Goal: Task Accomplishment & Management: Use online tool/utility

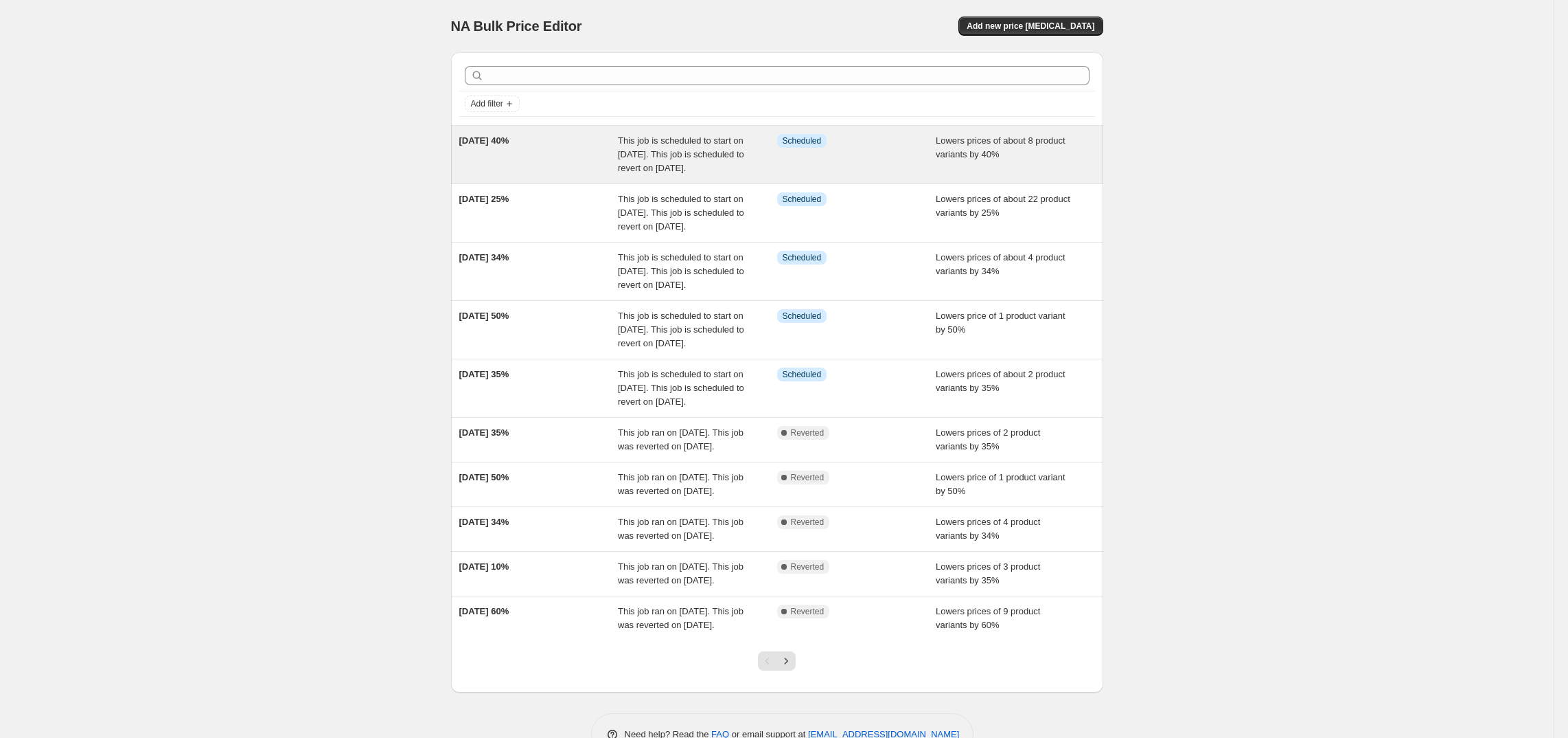
click at [643, 160] on span "This job is scheduled to start on [DATE]. This job is scheduled to revert on [D…" at bounding box center [681, 155] width 127 height 38
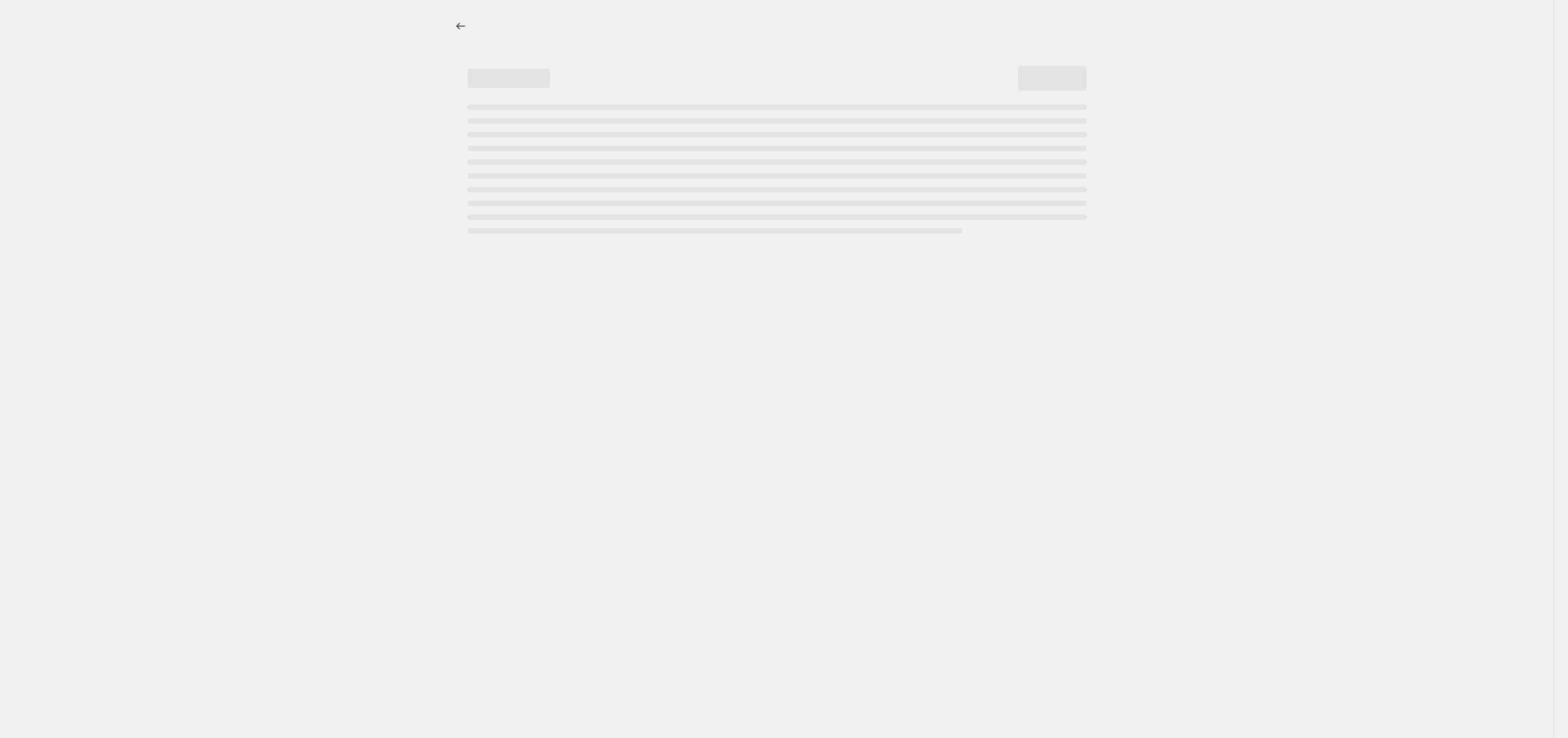
select select "percentage"
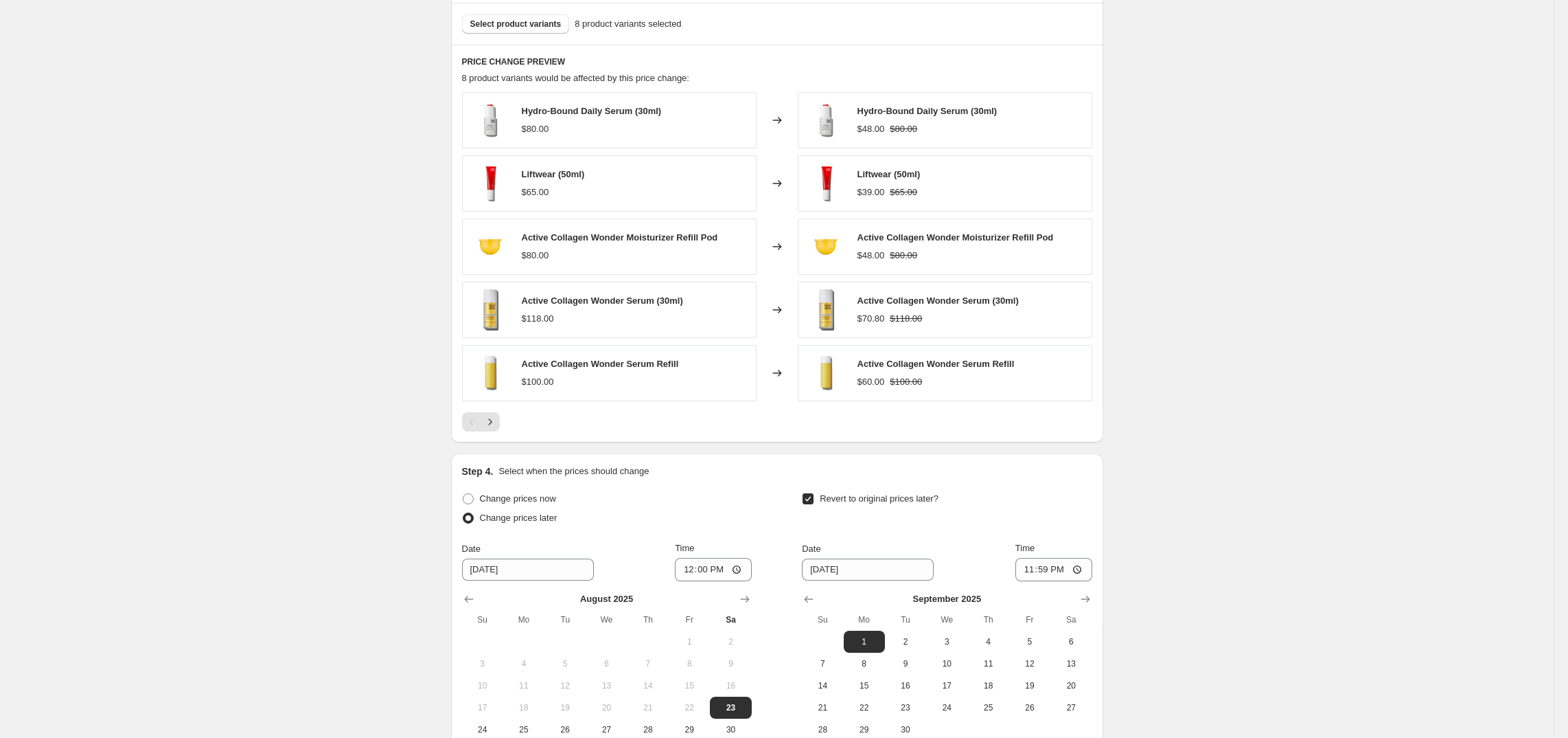
scroll to position [1022, 0]
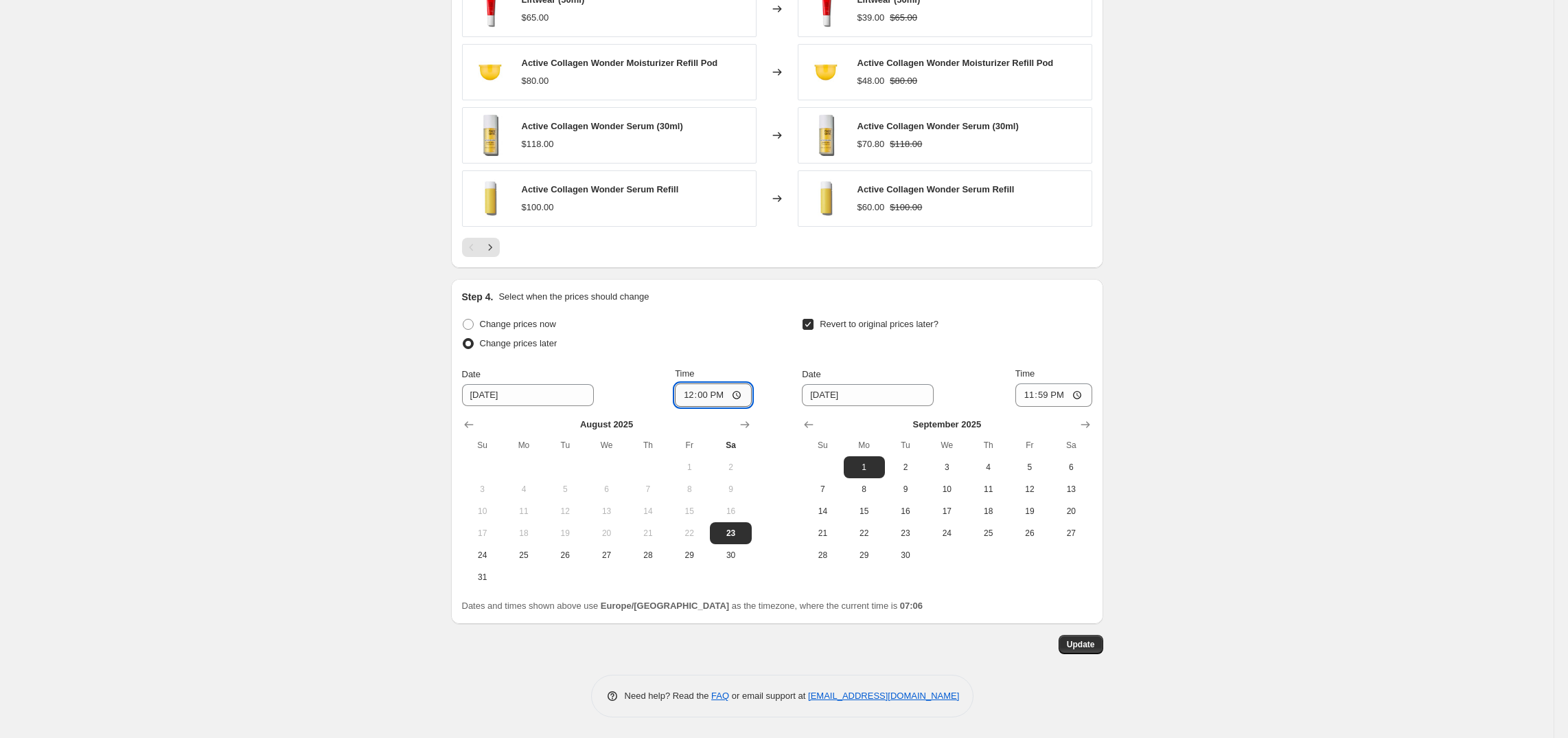
click at [726, 395] on input "12:00" at bounding box center [713, 395] width 77 height 23
click at [743, 395] on input "12:00" at bounding box center [713, 395] width 77 height 23
type input "00:01"
click at [710, 328] on div "Change prices now" at bounding box center [607, 323] width 289 height 19
click at [742, 344] on div "Change prices later" at bounding box center [607, 343] width 289 height 19
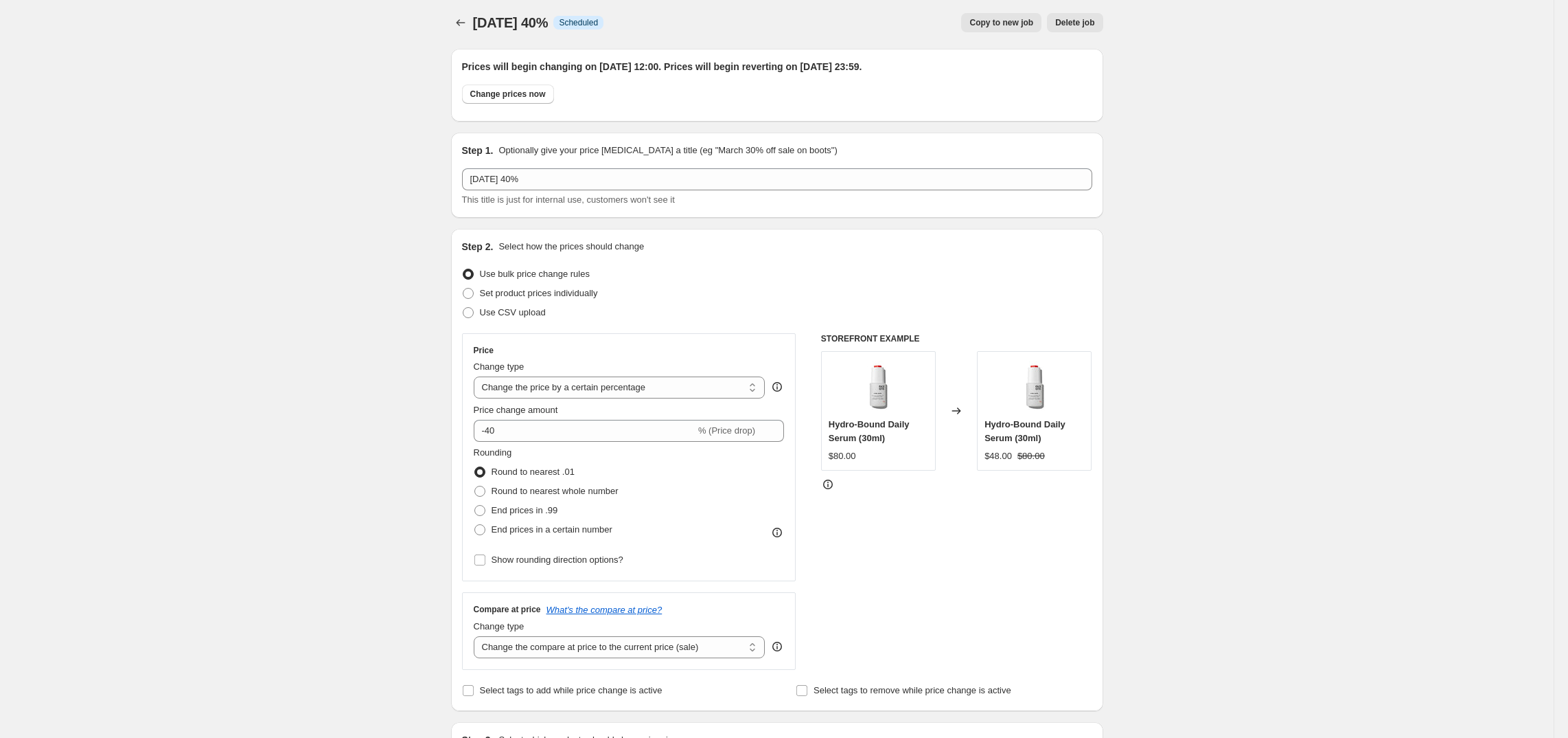
scroll to position [0, 0]
click at [546, 102] on span "Change prices now" at bounding box center [508, 97] width 75 height 11
radio input "true"
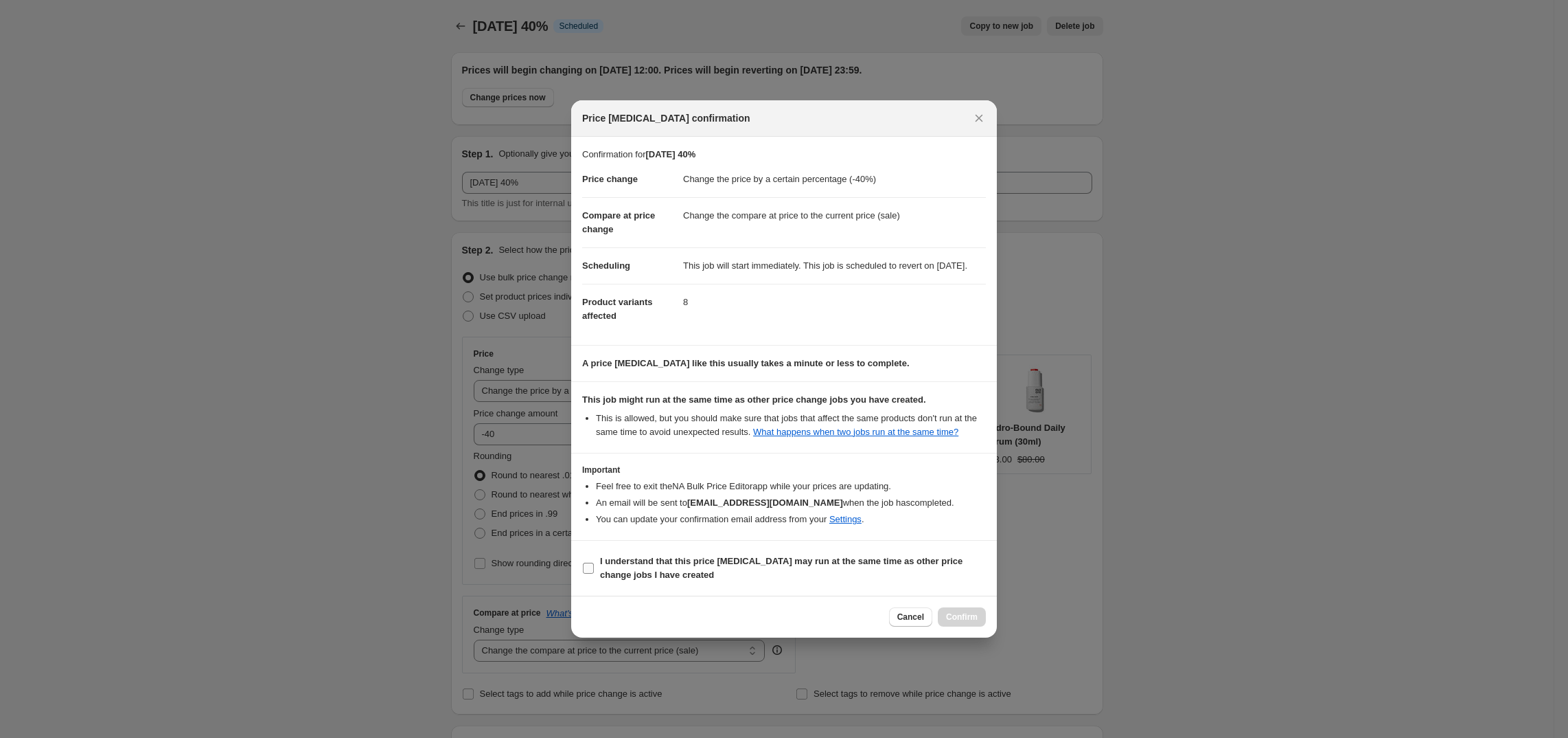
click at [594, 569] on span ":r2g:" at bounding box center [588, 568] width 12 height 12
click at [594, 569] on input "I understand that this price [MEDICAL_DATA] may run at the same time as other p…" at bounding box center [588, 568] width 11 height 11
checkbox input "true"
click at [964, 622] on span "Confirm" at bounding box center [962, 616] width 31 height 11
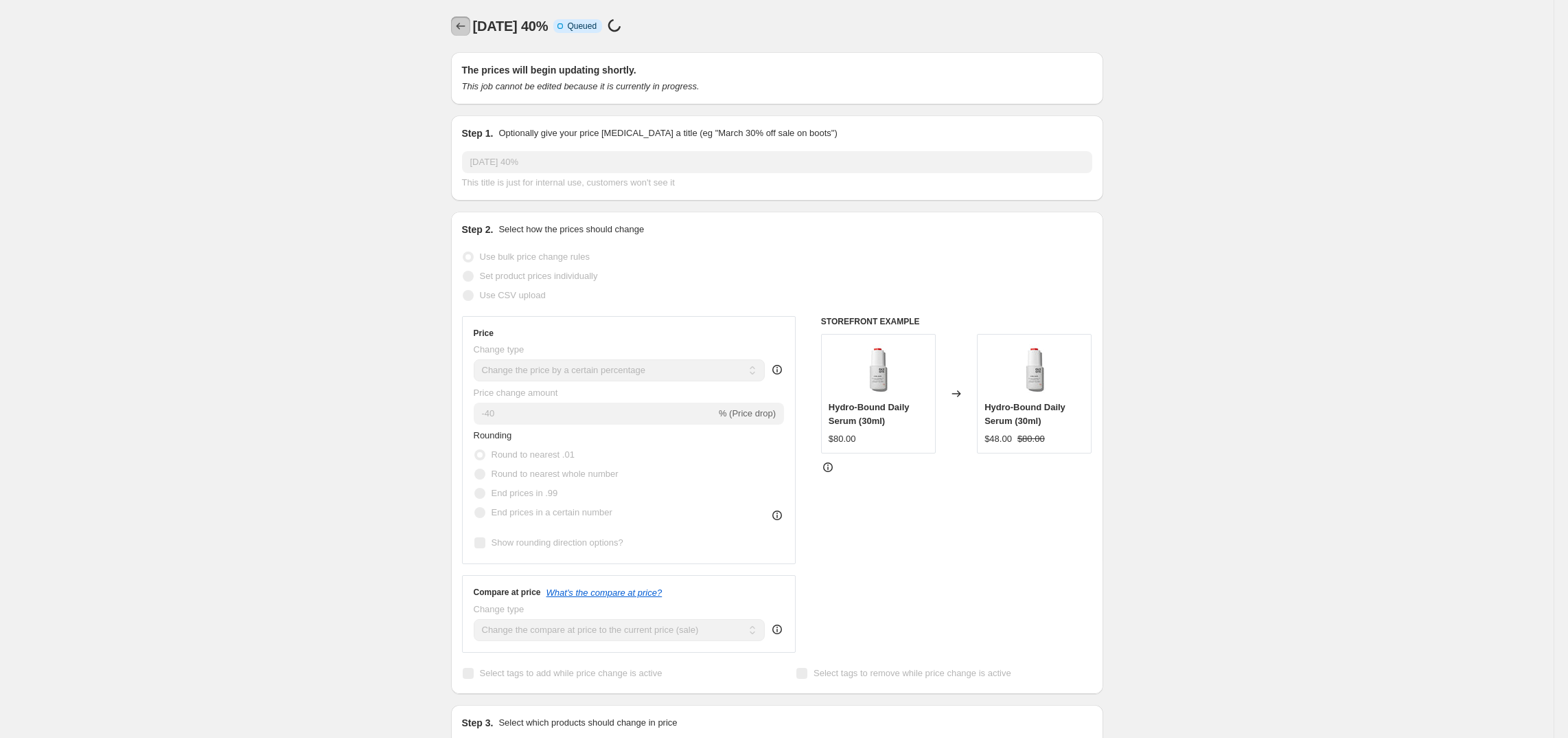
click at [460, 34] on button "Price change jobs" at bounding box center [460, 26] width 19 height 19
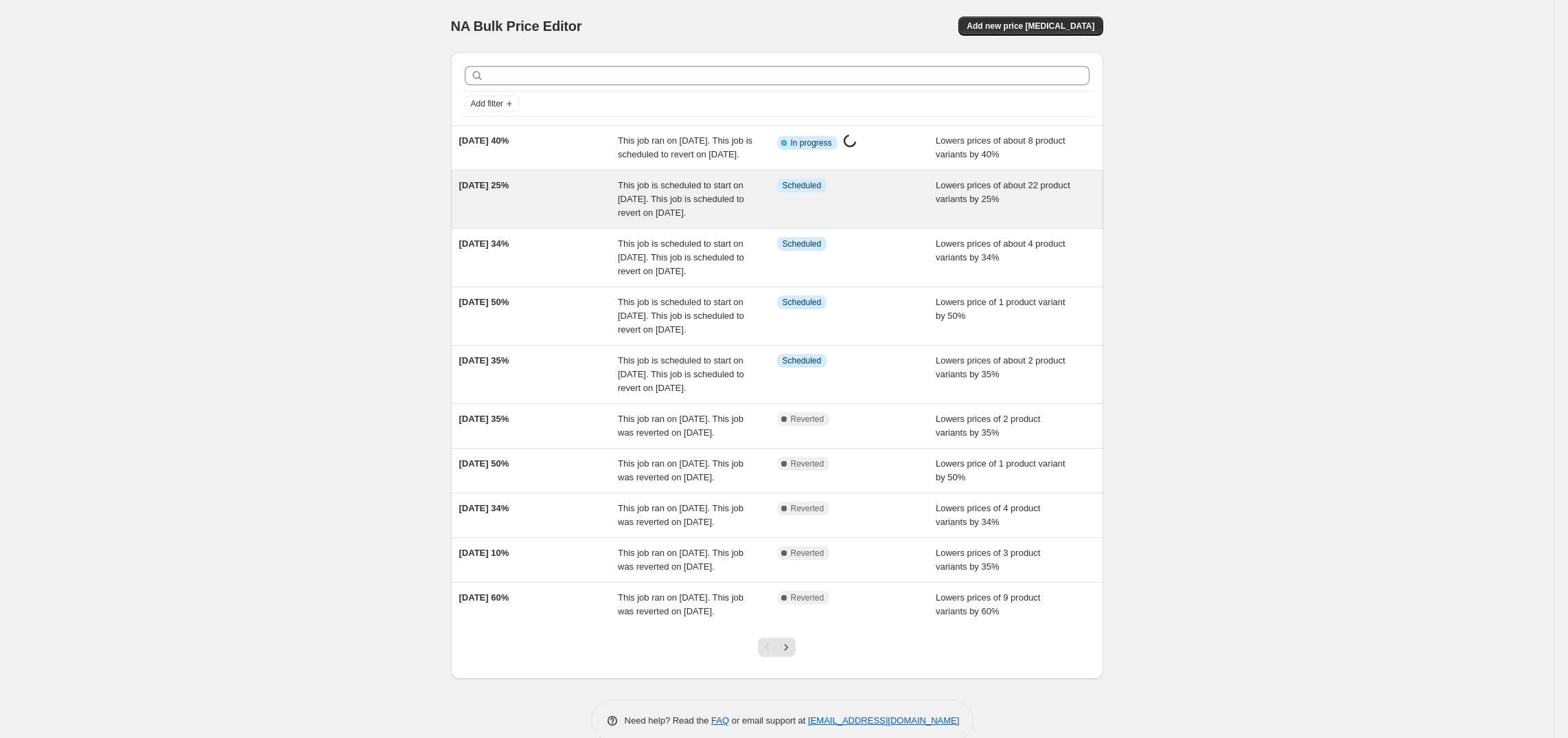
click at [556, 213] on div "[DATE] 25%" at bounding box center [538, 199] width 160 height 41
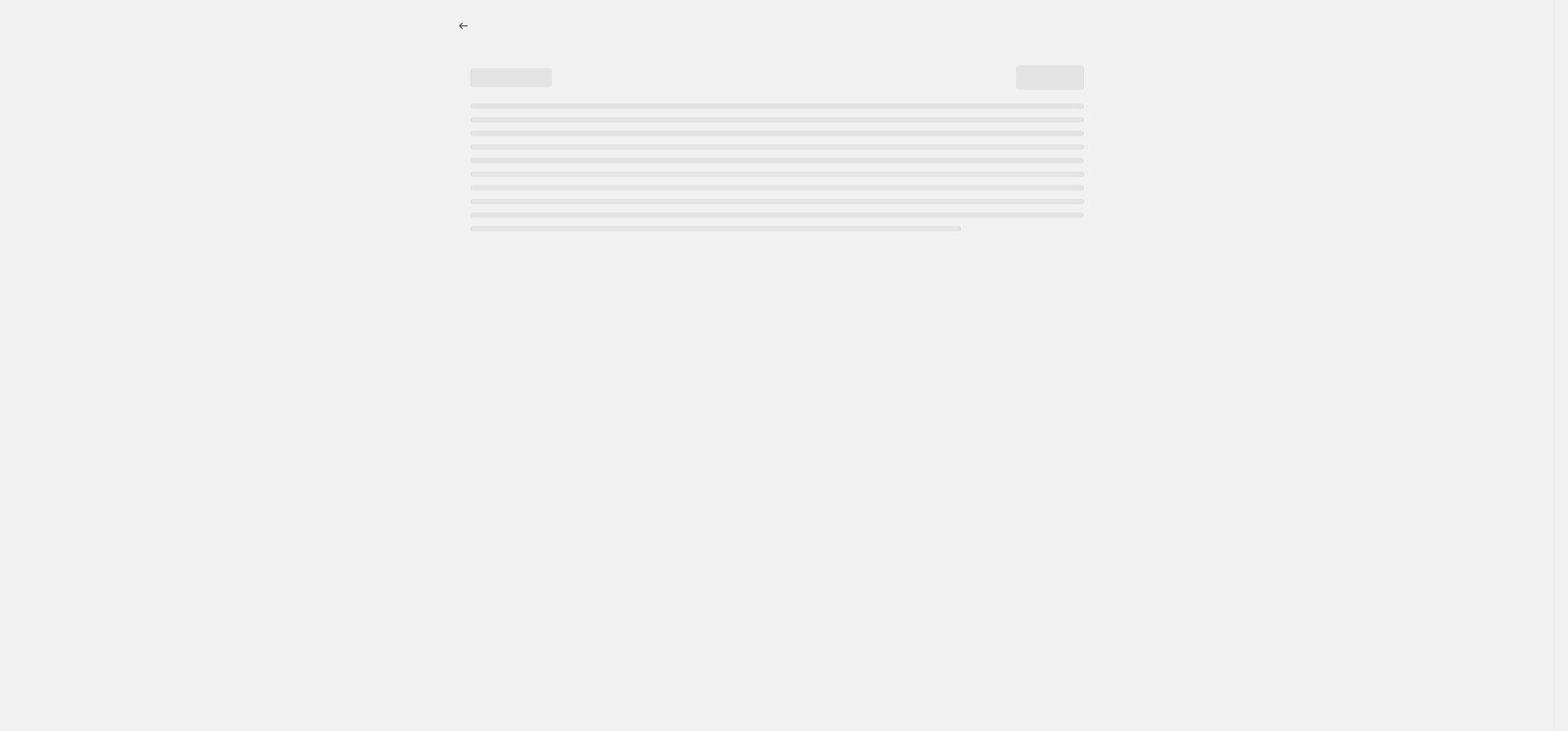
select select "percentage"
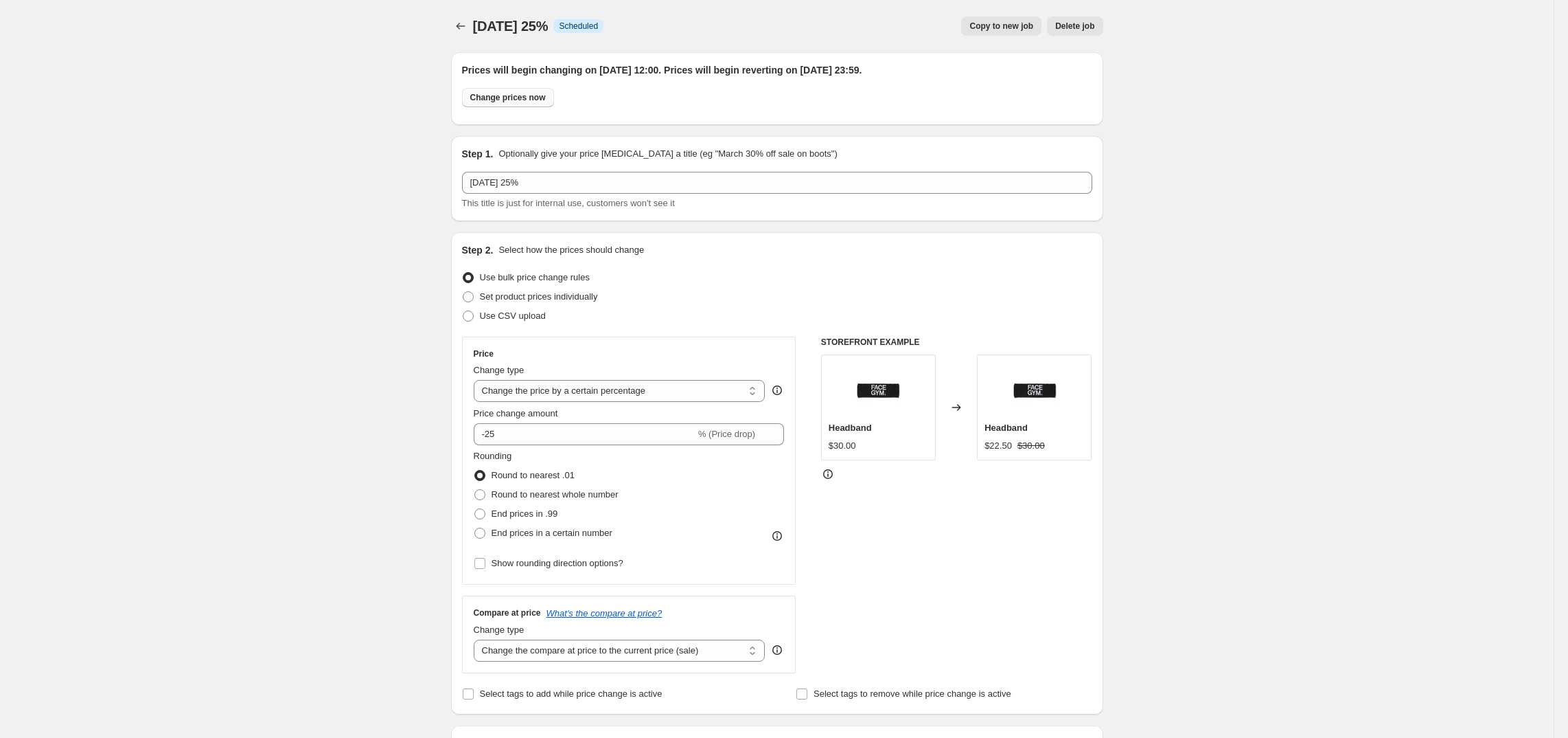
click at [517, 102] on span "Change prices now" at bounding box center [508, 97] width 75 height 11
radio input "true"
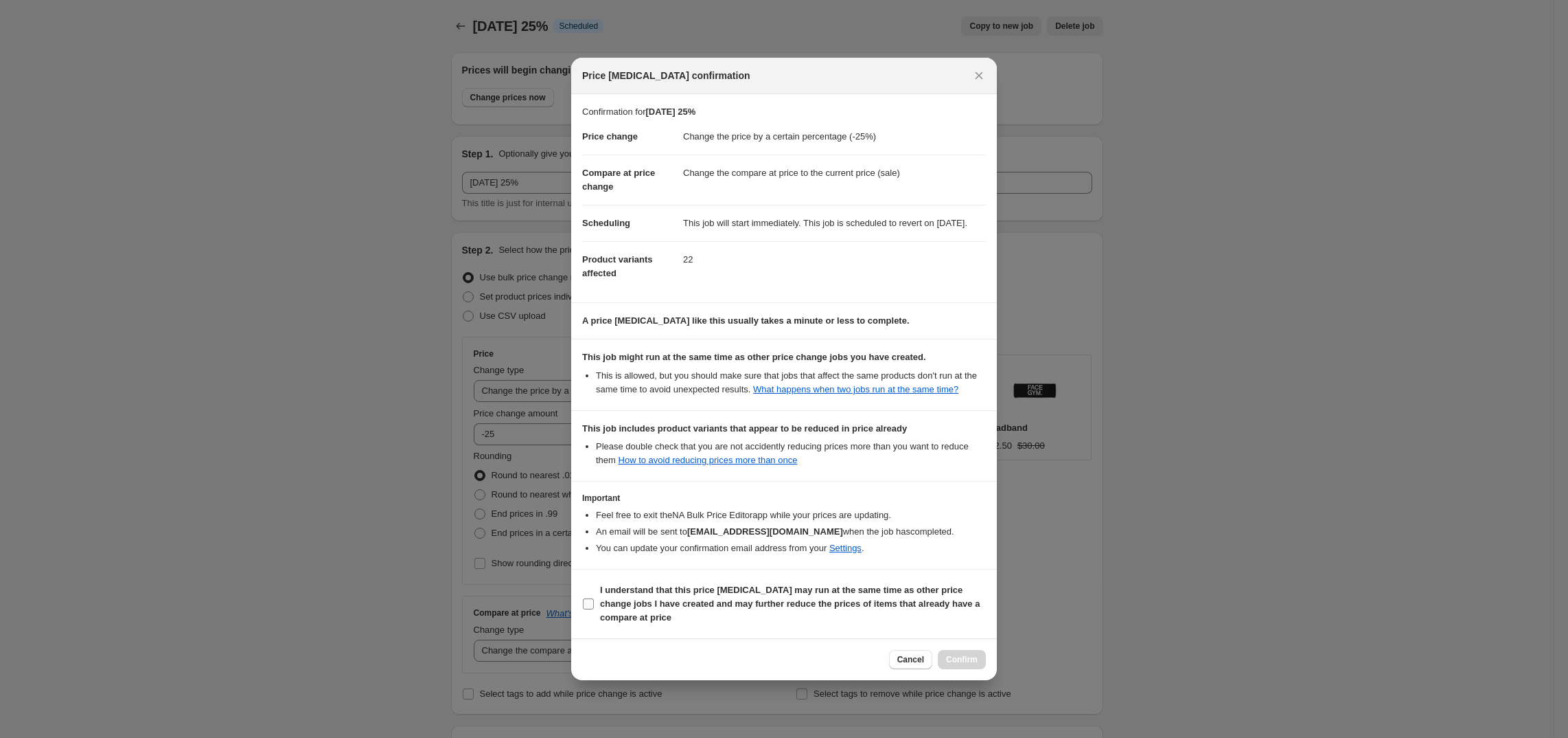
click at [597, 605] on label "I understand that this price [MEDICAL_DATA] may run at the same time as other p…" at bounding box center [784, 604] width 404 height 46
click at [594, 605] on input "I understand that this price [MEDICAL_DATA] may run at the same time as other p…" at bounding box center [588, 603] width 11 height 11
checkbox input "true"
select select "percentage"
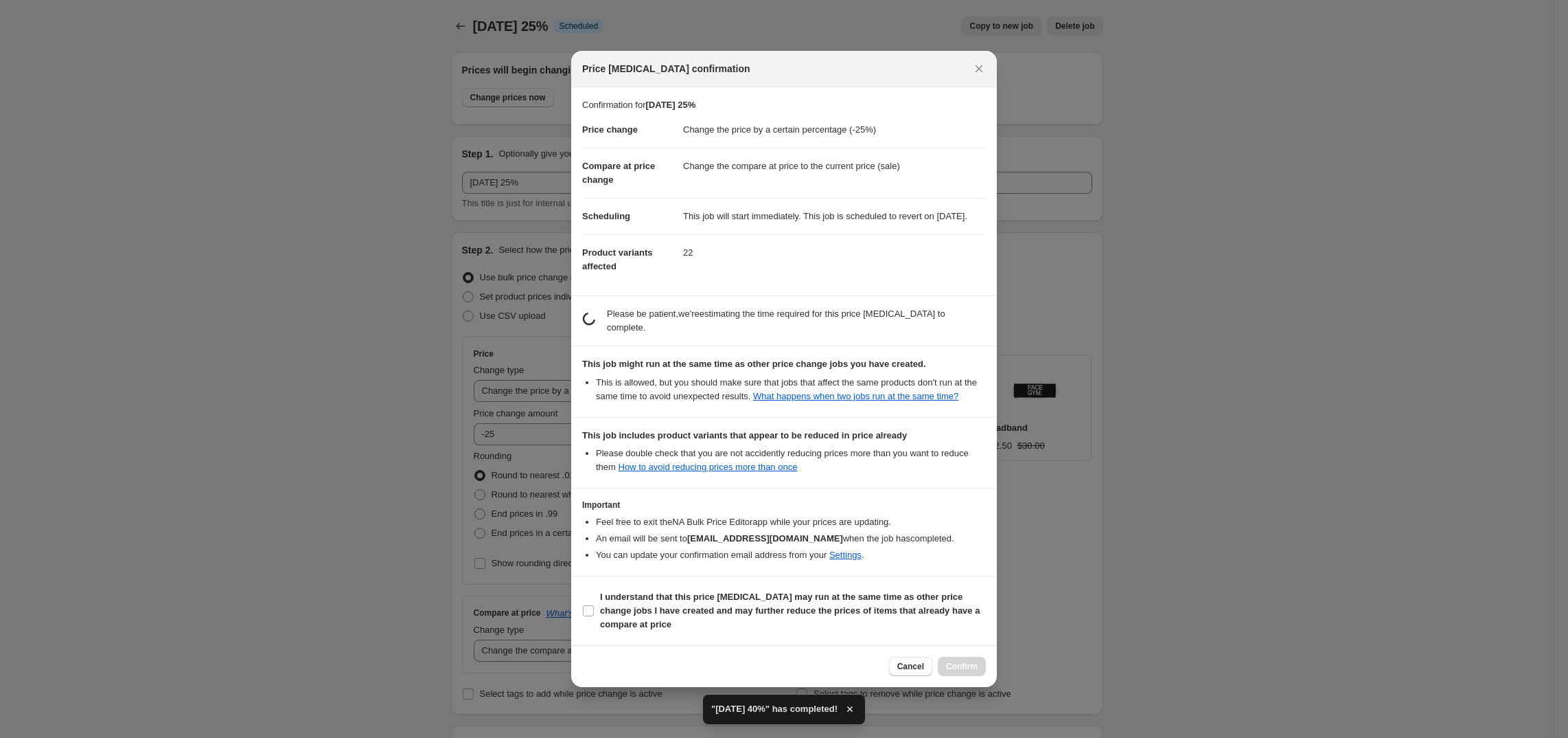
click at [954, 664] on div "Cancel Confirm" at bounding box center [937, 666] width 97 height 19
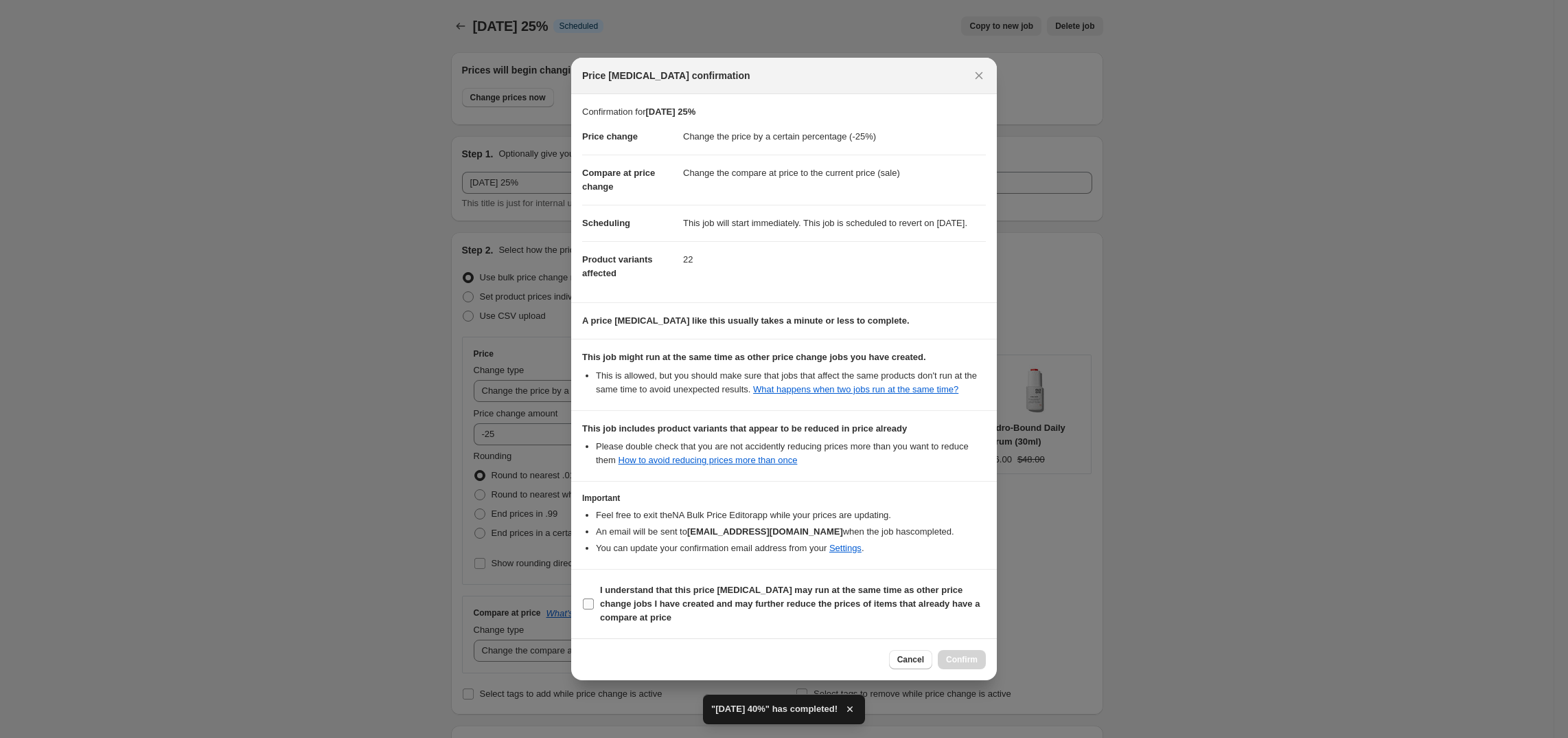
click at [590, 608] on input "I understand that this price [MEDICAL_DATA] may run at the same time as other p…" at bounding box center [588, 603] width 11 height 11
checkbox input "true"
click at [960, 665] on span "Confirm" at bounding box center [962, 659] width 31 height 11
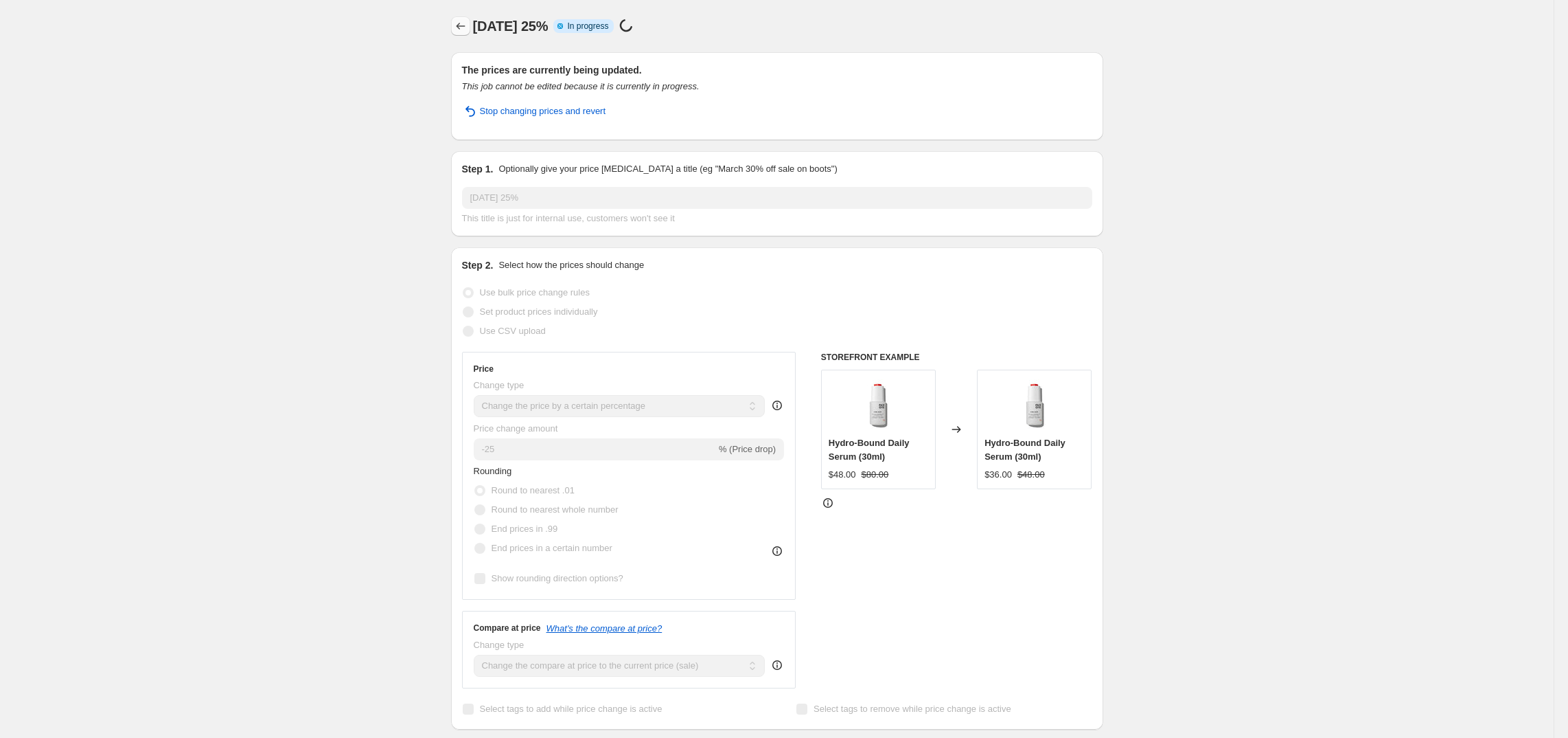
click at [471, 33] on button "Price change jobs" at bounding box center [460, 26] width 19 height 19
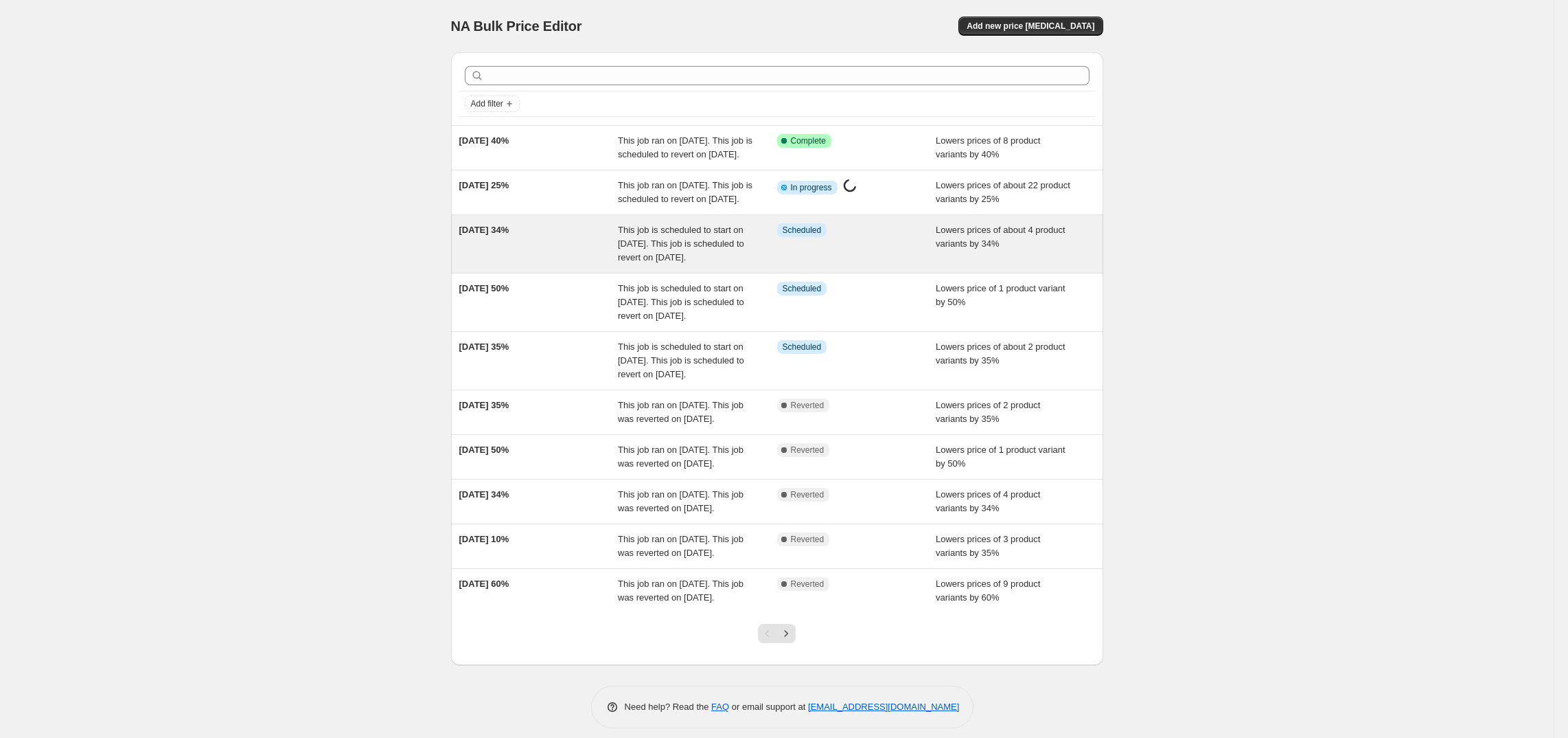
click at [548, 265] on div "[DATE] 34%" at bounding box center [538, 244] width 160 height 41
select select "percentage"
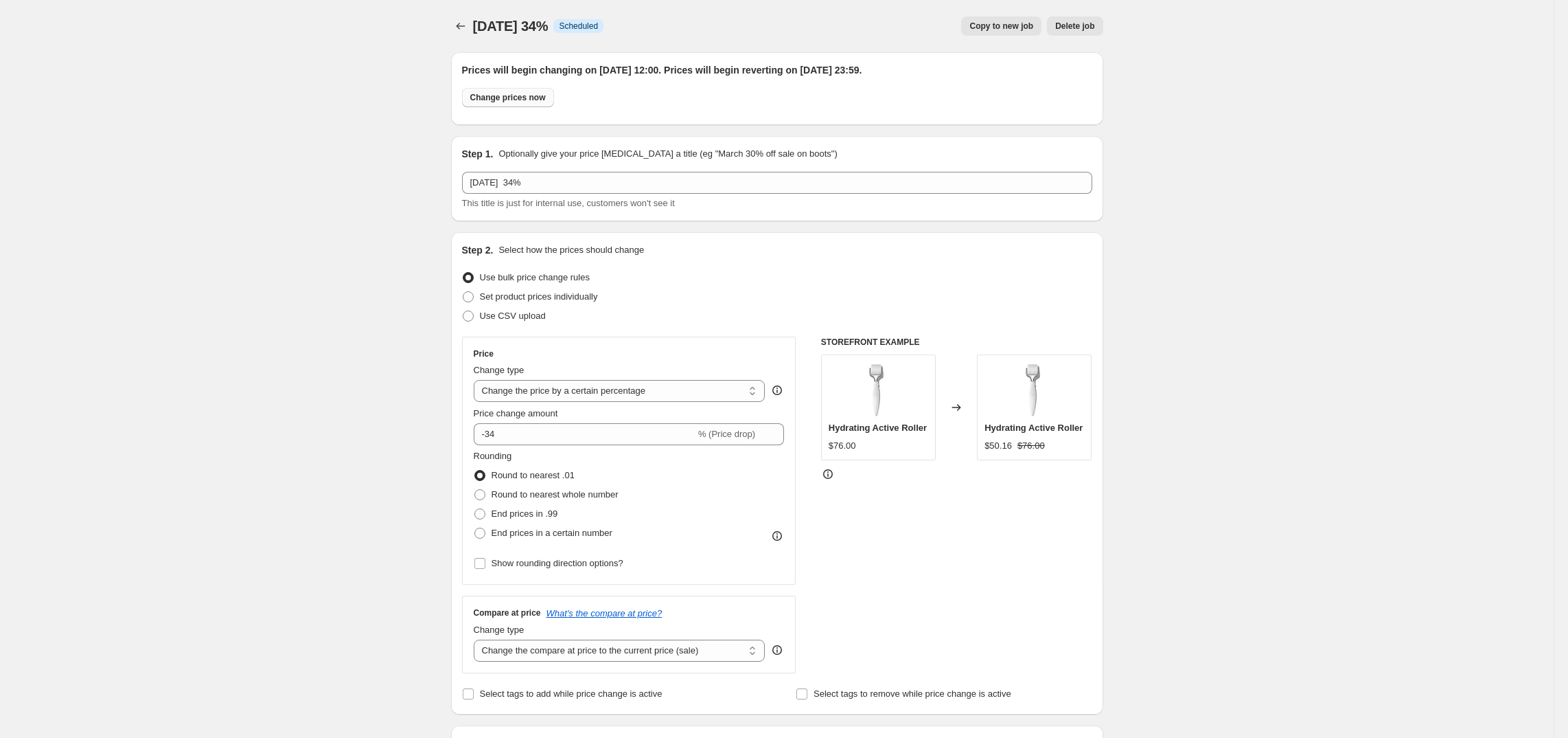
click at [531, 103] on button "Change prices now" at bounding box center [508, 97] width 92 height 19
radio input "true"
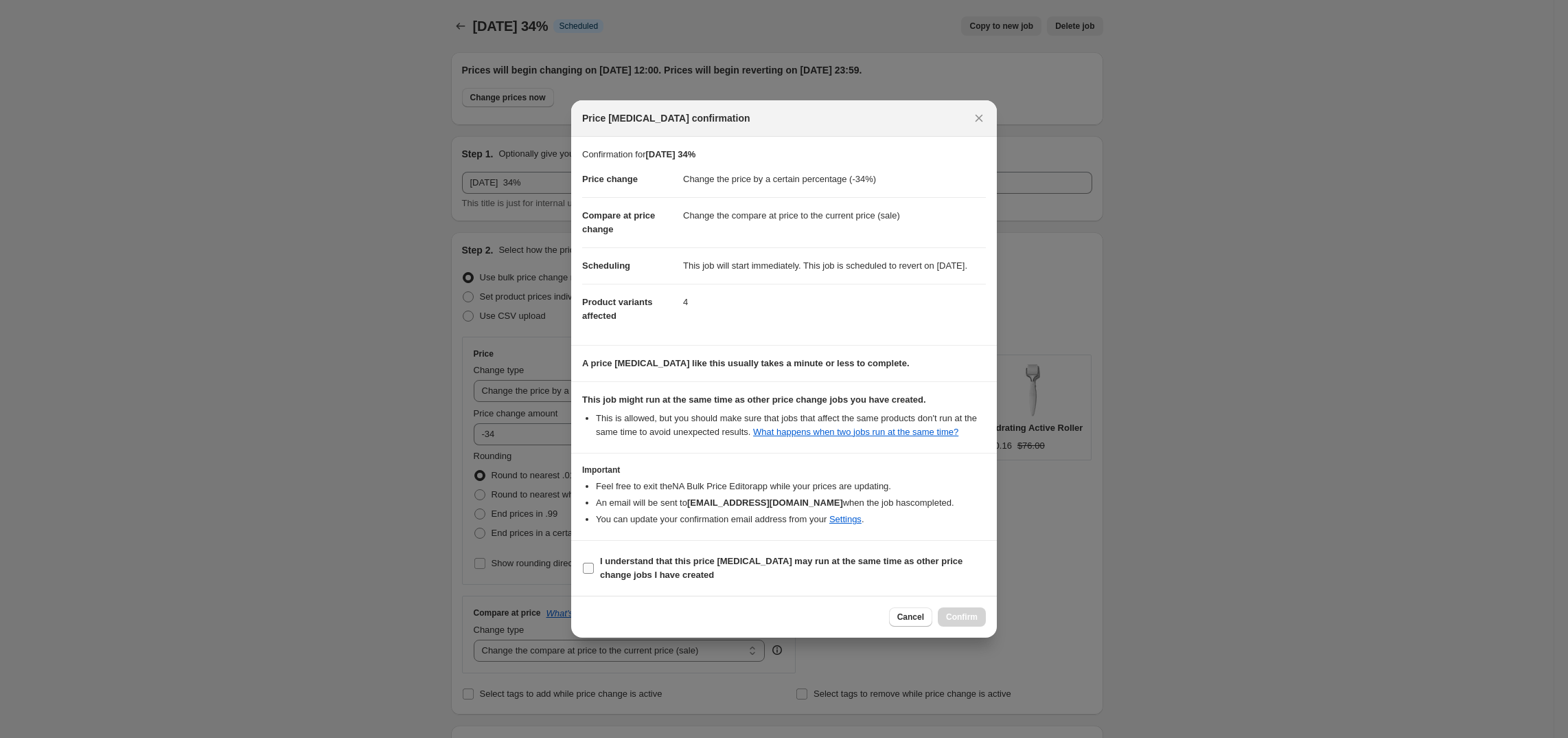
click at [594, 573] on span ":r9h:" at bounding box center [588, 568] width 12 height 12
click at [594, 573] on input "I understand that this price [MEDICAL_DATA] may run at the same time as other p…" at bounding box center [588, 568] width 11 height 11
checkbox input "true"
select select "percentage"
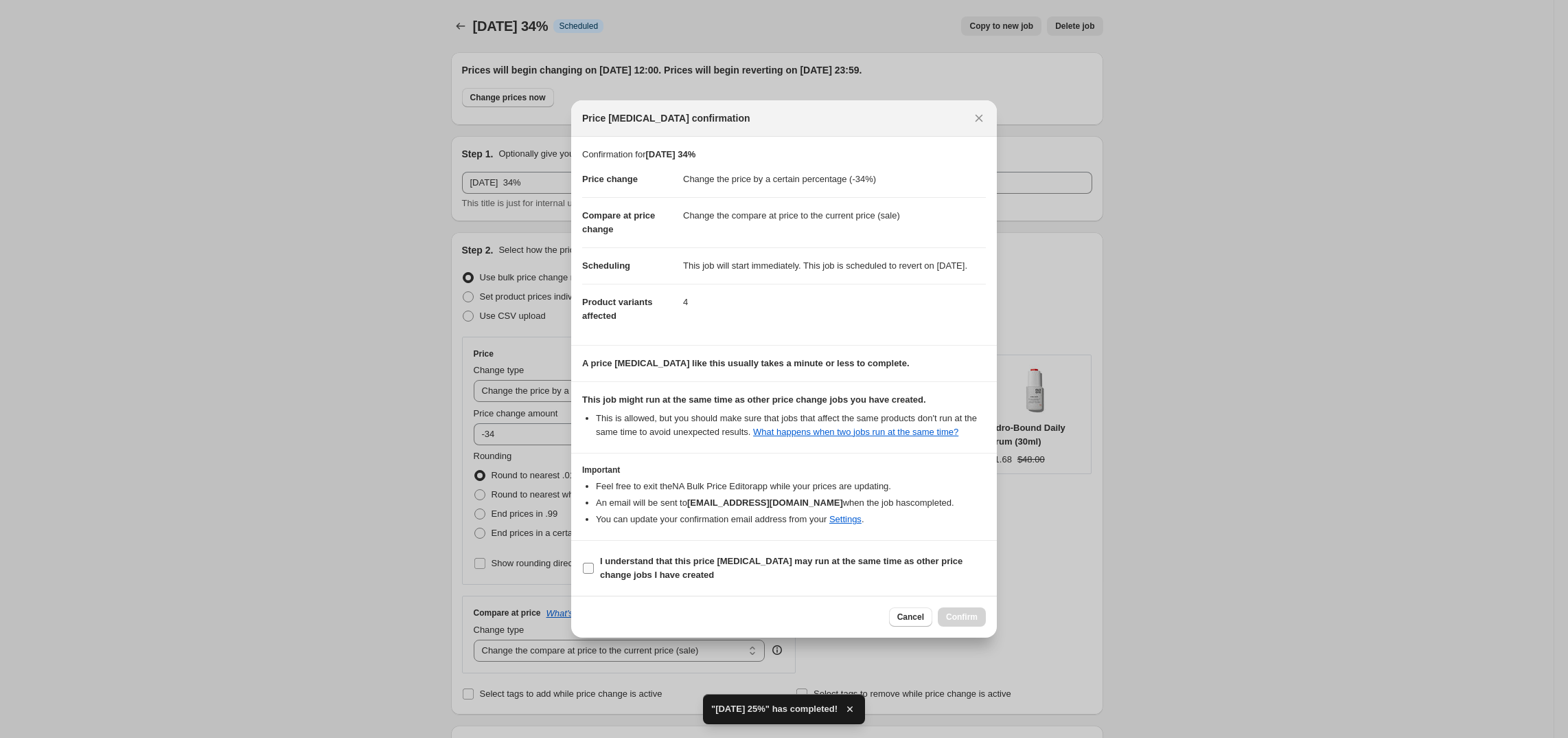
click at [597, 585] on label "I understand that this price [MEDICAL_DATA] may run at the same time as other p…" at bounding box center [784, 568] width 404 height 33
click at [594, 573] on input "I understand that this price [MEDICAL_DATA] may run at the same time as other p…" at bounding box center [588, 568] width 11 height 11
checkbox input "true"
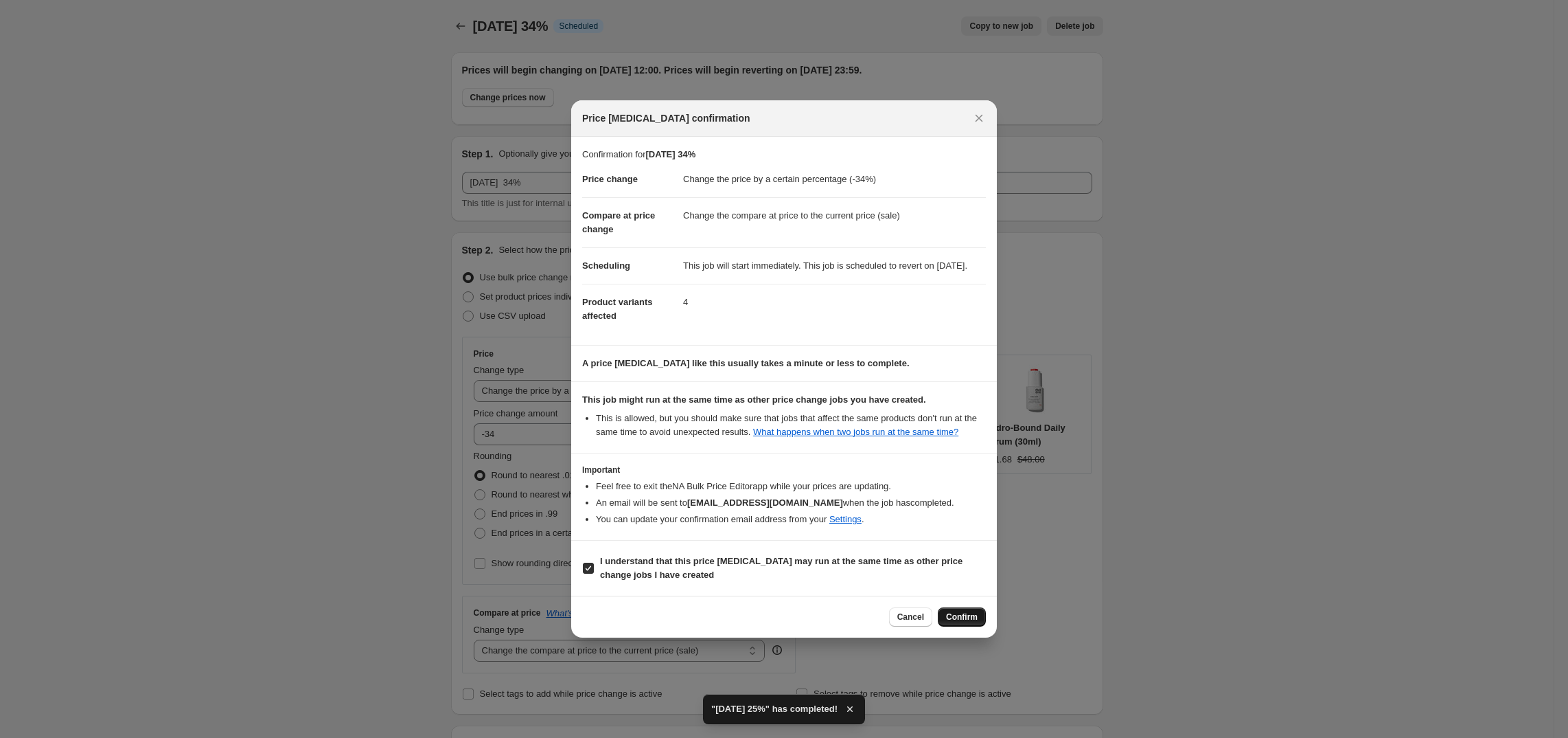
click at [968, 622] on span "Confirm" at bounding box center [962, 616] width 31 height 11
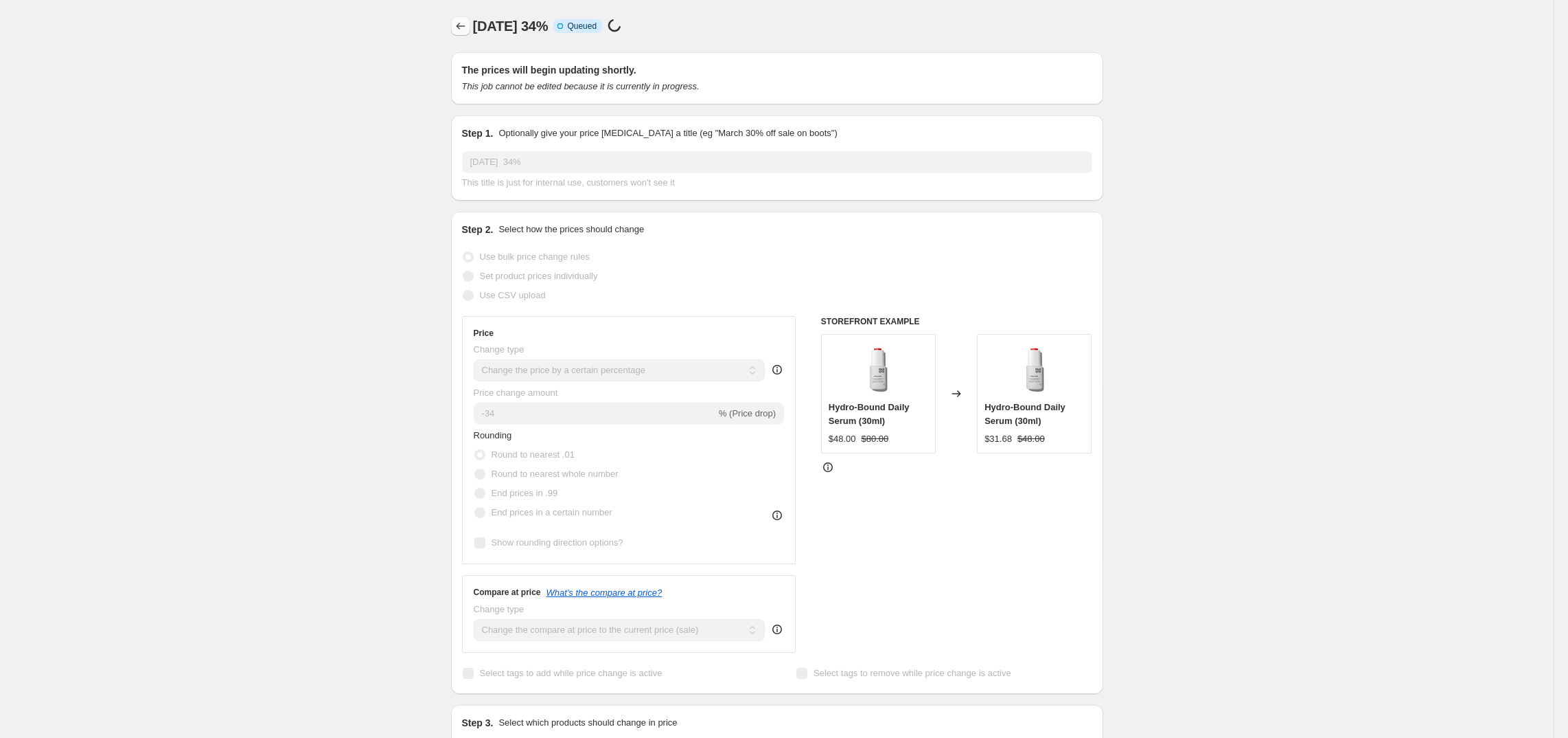
click at [467, 19] on icon "Price change jobs" at bounding box center [461, 26] width 14 height 14
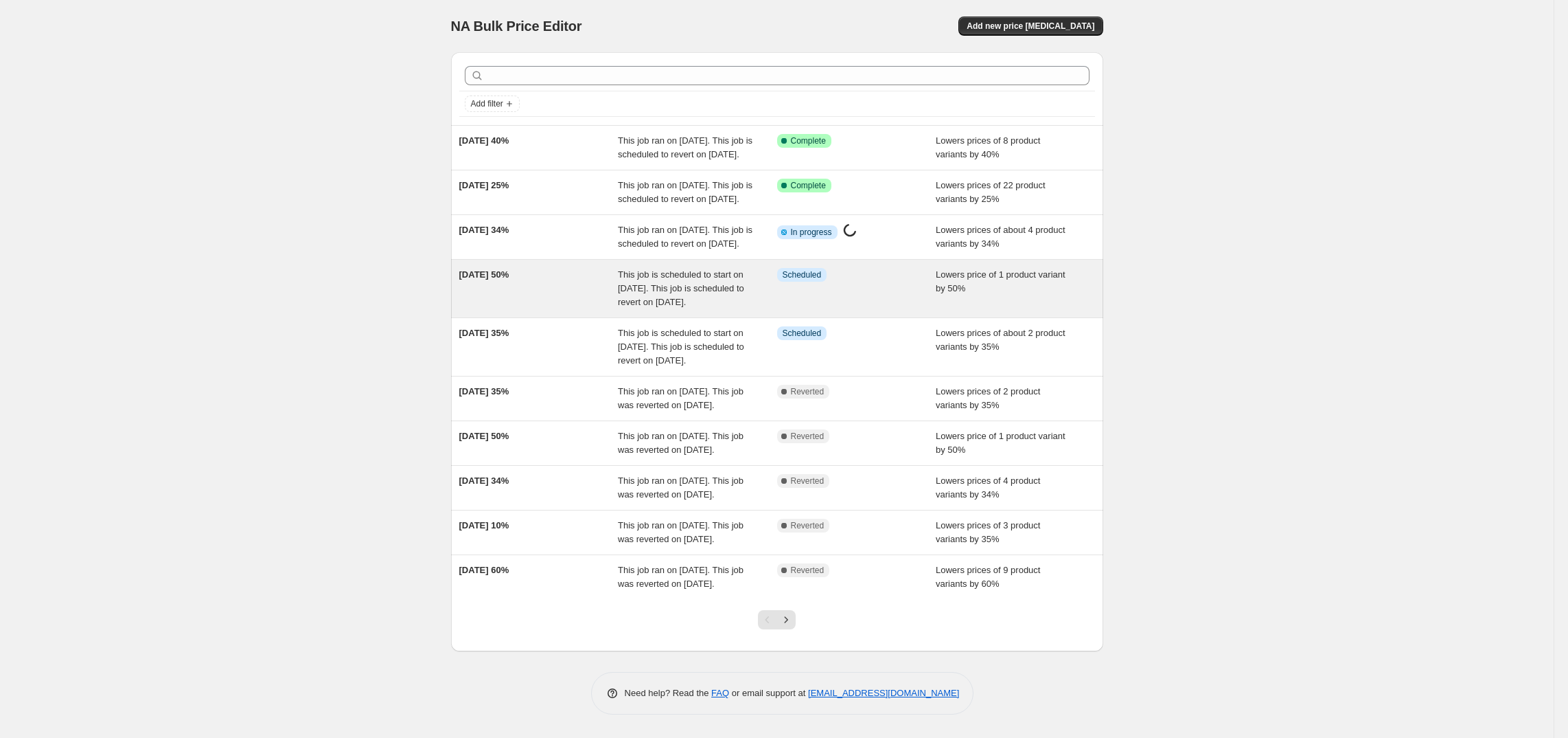
click at [536, 309] on div "[DATE] 50%" at bounding box center [538, 289] width 160 height 41
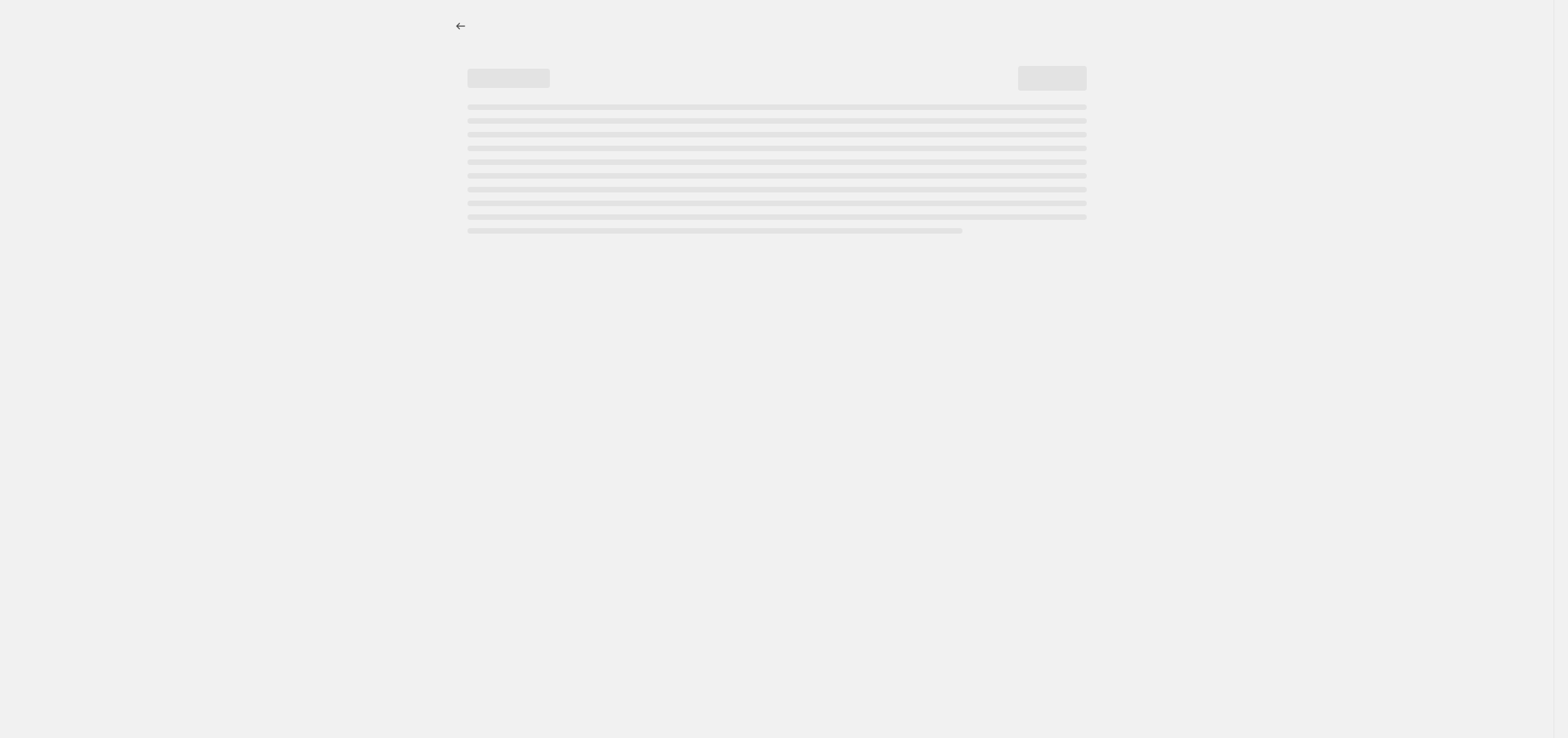
select select "percentage"
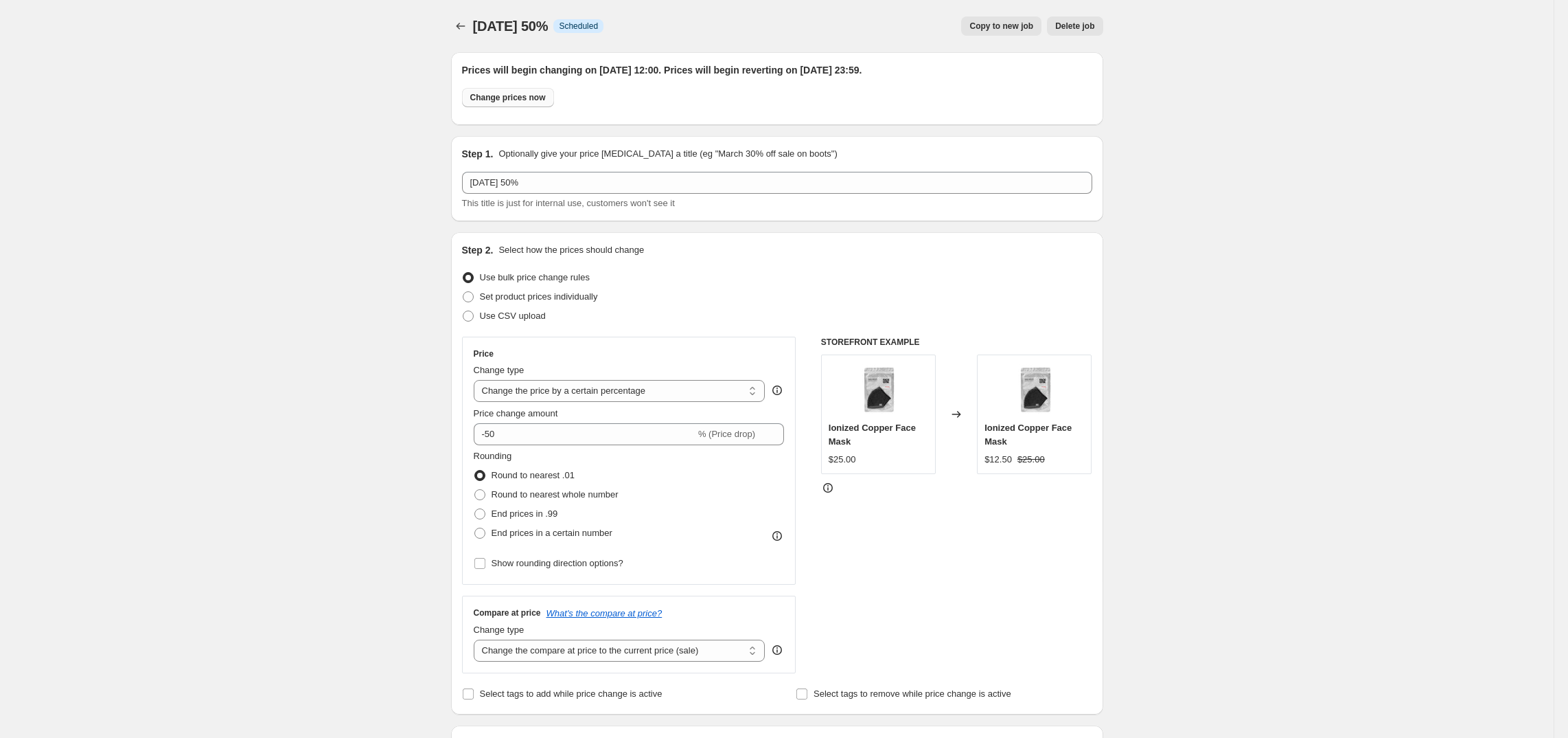
click at [481, 104] on button "Change prices now" at bounding box center [508, 97] width 92 height 19
radio input "true"
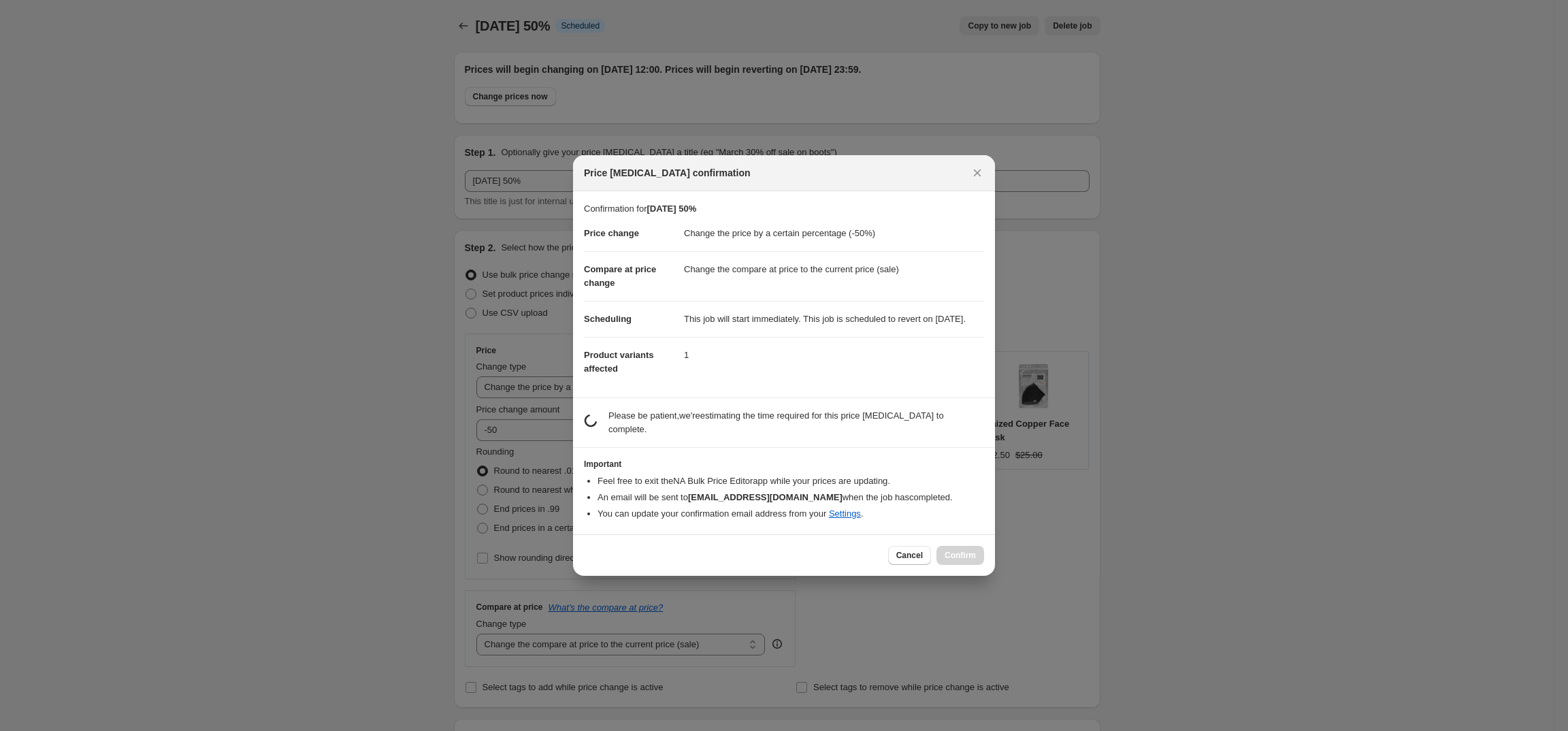
select select "percentage"
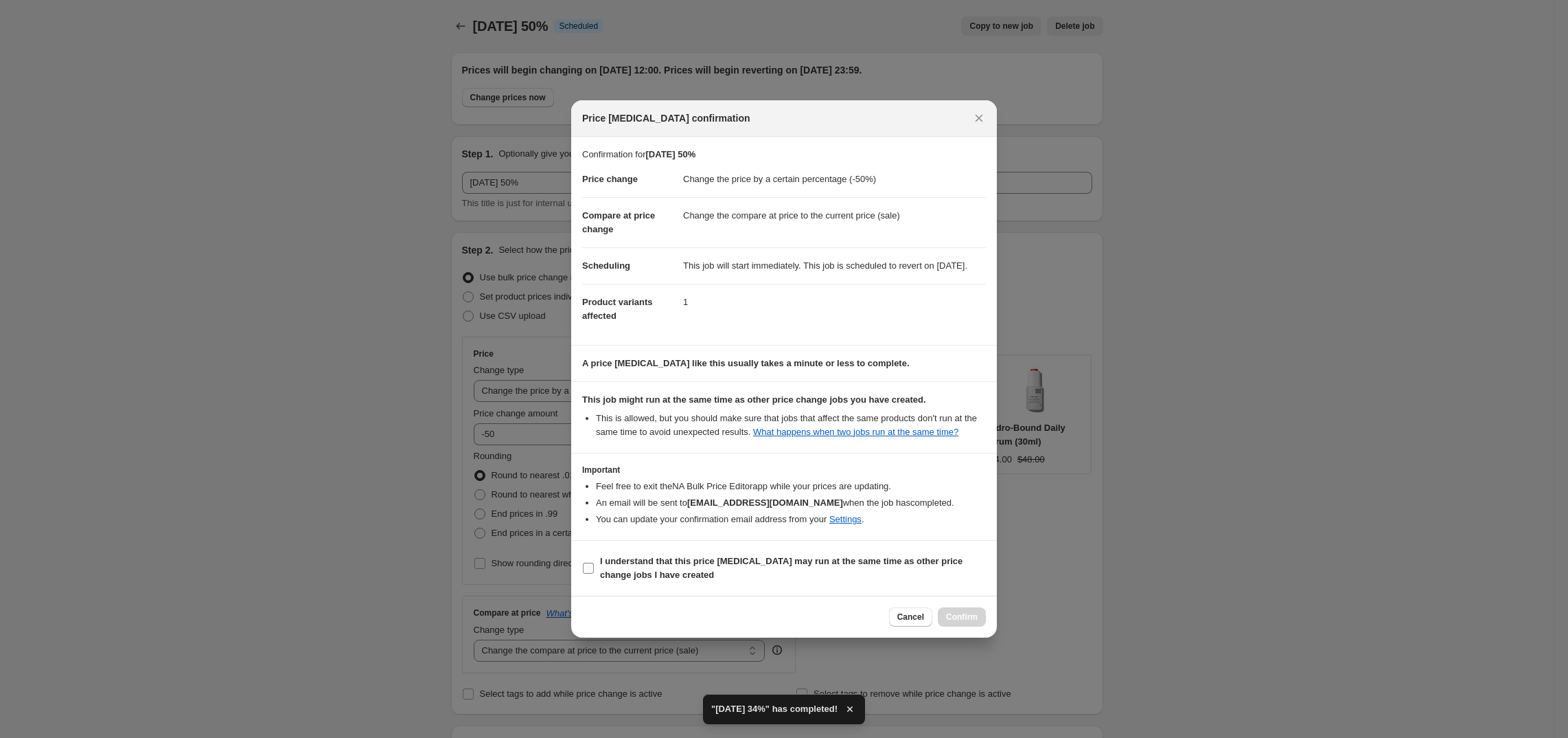
click at [601, 570] on b "I understand that this price [MEDICAL_DATA] may run at the same time as other p…" at bounding box center [782, 568] width 362 height 24
click at [594, 570] on input "I understand that this price [MEDICAL_DATA] may run at the same time as other p…" at bounding box center [588, 568] width 11 height 11
checkbox input "true"
click at [968, 620] on span "Confirm" at bounding box center [962, 616] width 31 height 11
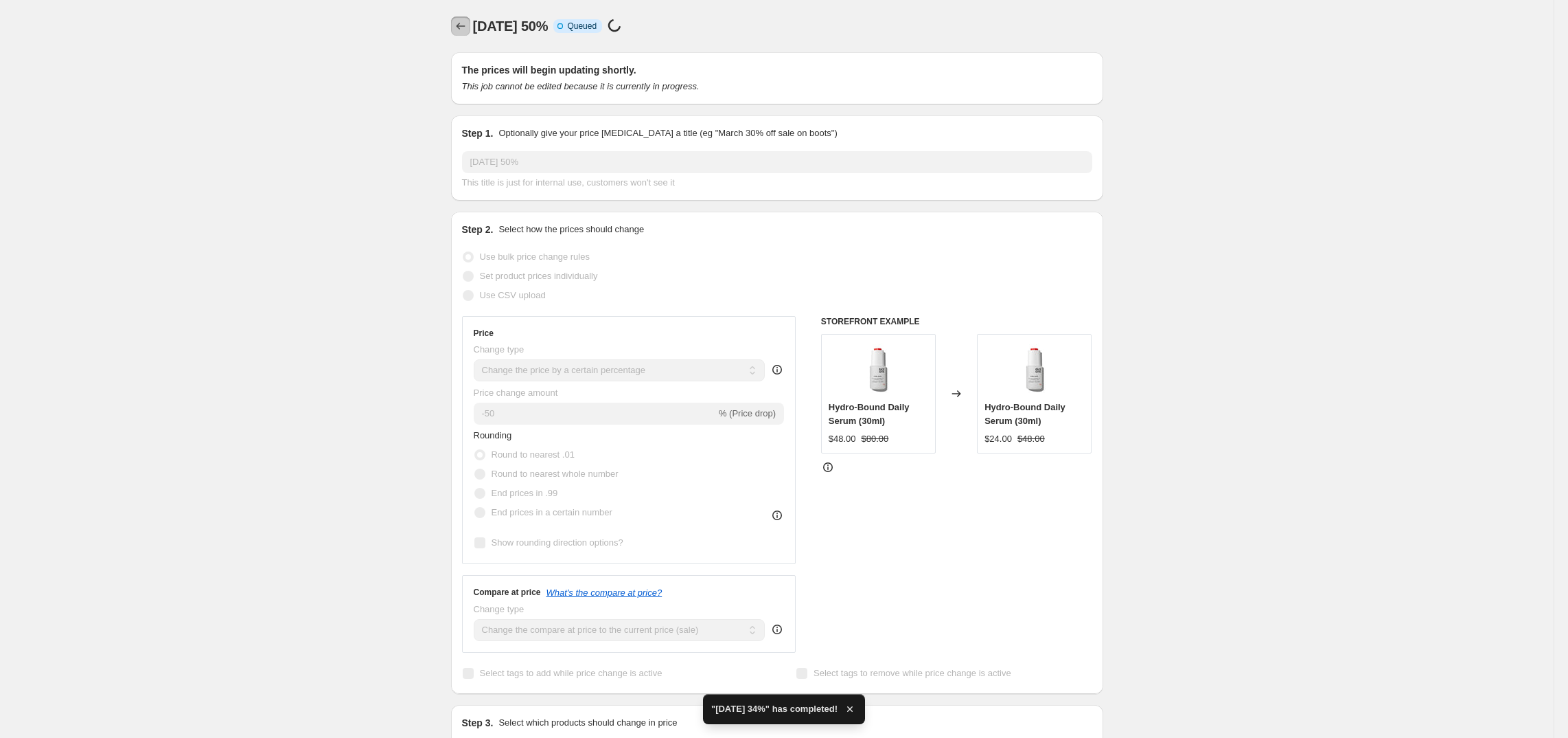
click at [467, 21] on icon "Price change jobs" at bounding box center [461, 26] width 14 height 14
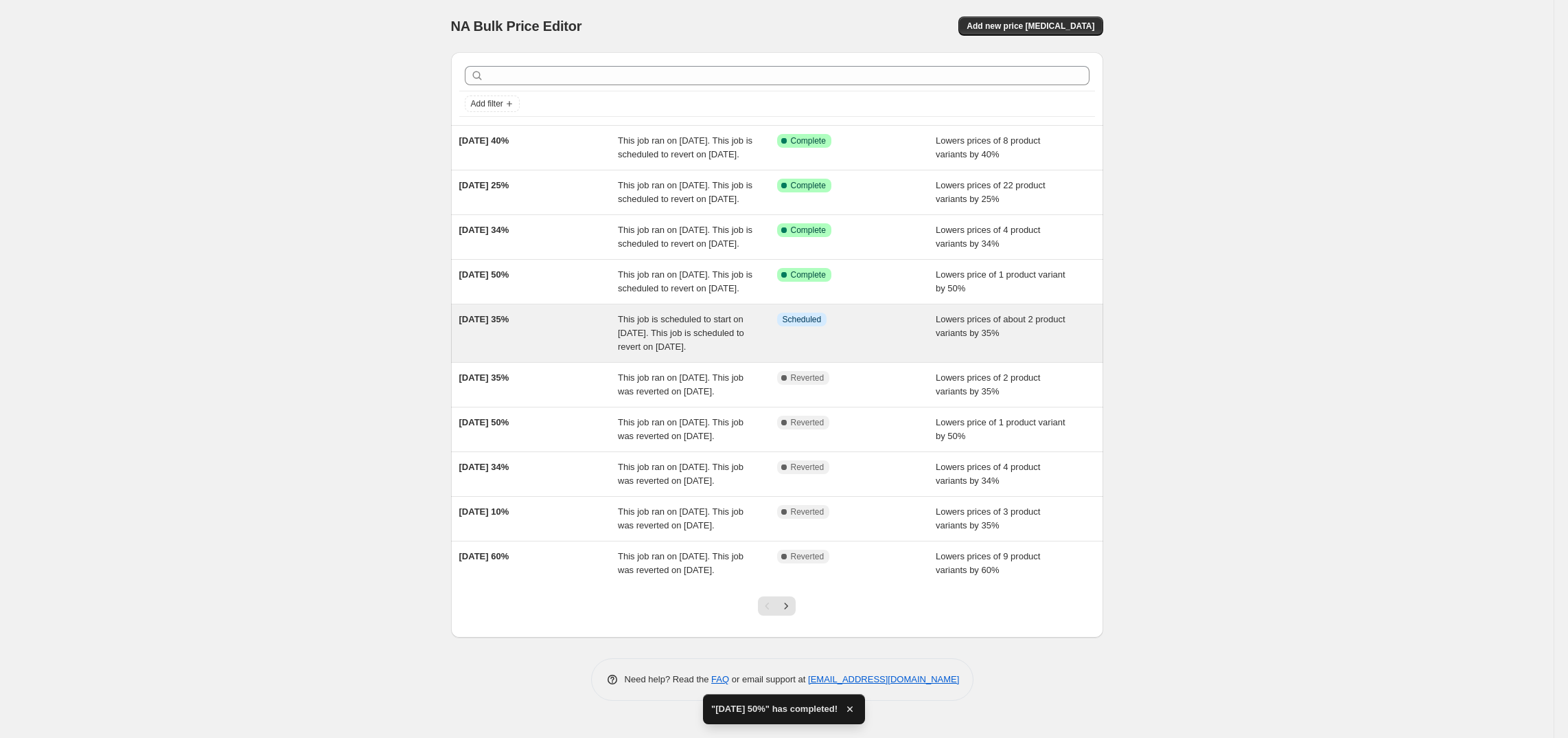
click at [522, 354] on div "[DATE] 35%" at bounding box center [538, 333] width 160 height 41
select select "percentage"
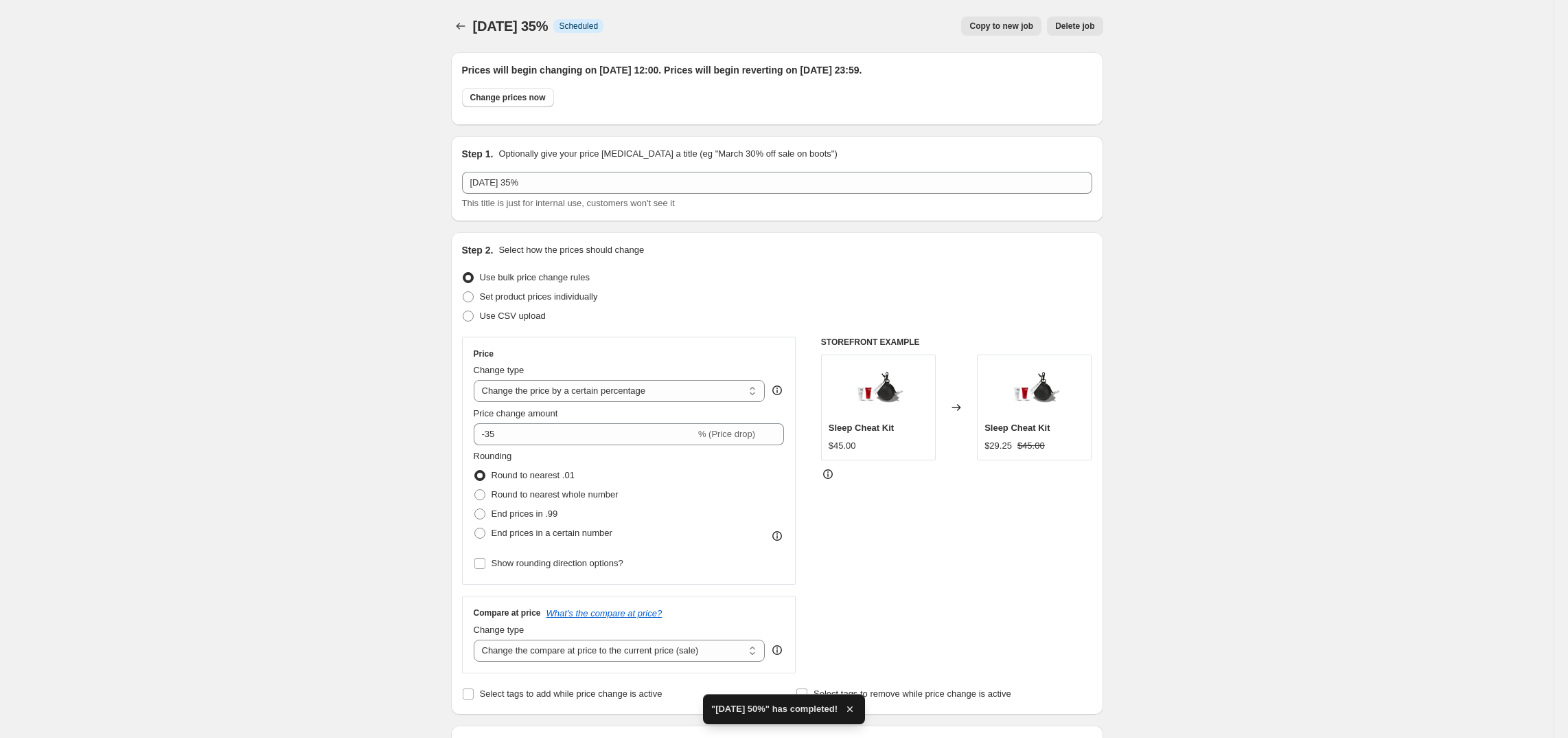
click at [504, 114] on div "Prices will begin changing on [DATE] 12:00. Prices will begin reverting on [DAT…" at bounding box center [777, 89] width 653 height 73
click at [509, 102] on span "Change prices now" at bounding box center [508, 97] width 75 height 11
radio input "true"
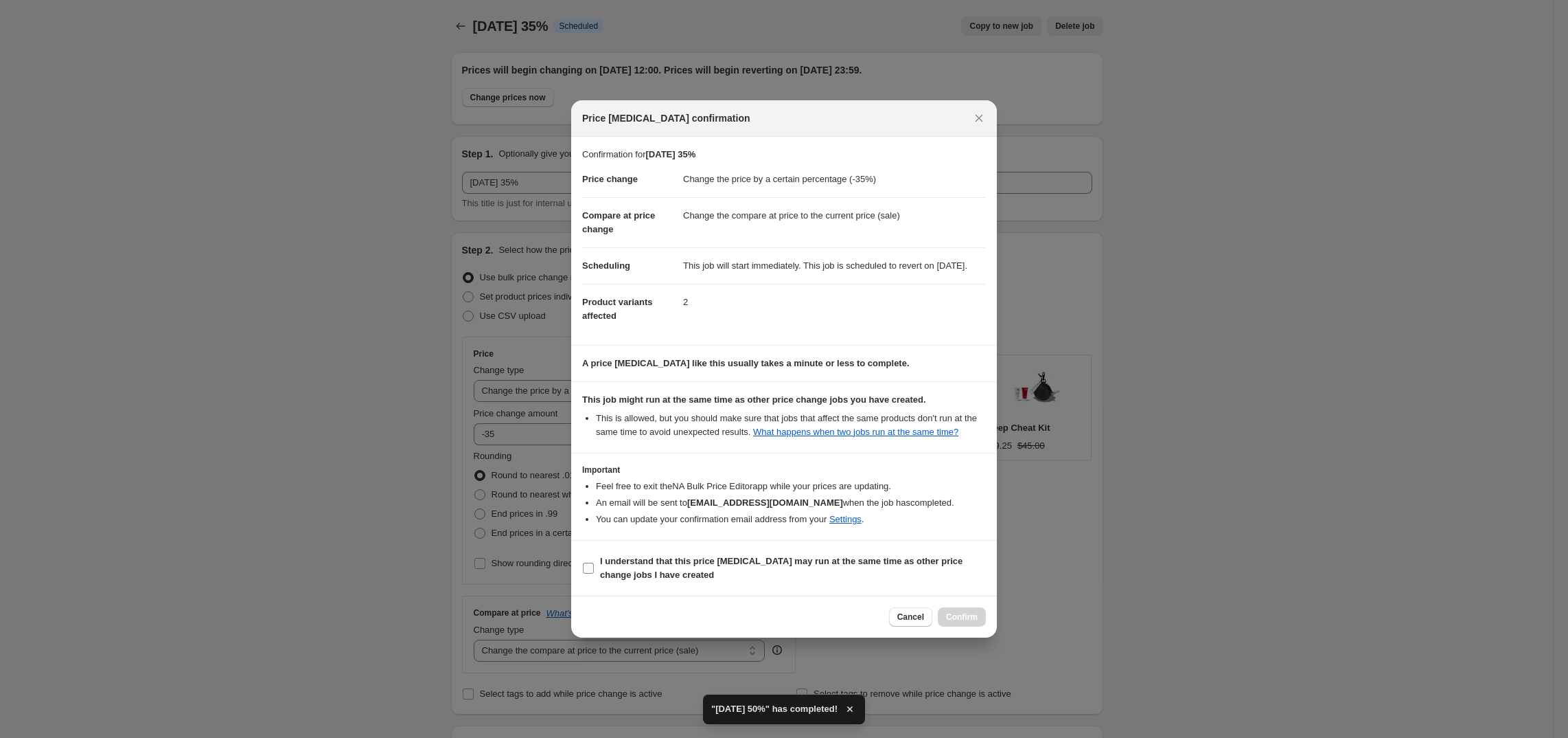
click at [609, 562] on b "I understand that this price [MEDICAL_DATA] may run at the same time as other p…" at bounding box center [782, 568] width 362 height 24
click at [594, 563] on input "I understand that this price [MEDICAL_DATA] may run at the same time as other p…" at bounding box center [588, 568] width 11 height 11
checkbox input "true"
click at [951, 622] on span "Confirm" at bounding box center [962, 616] width 31 height 11
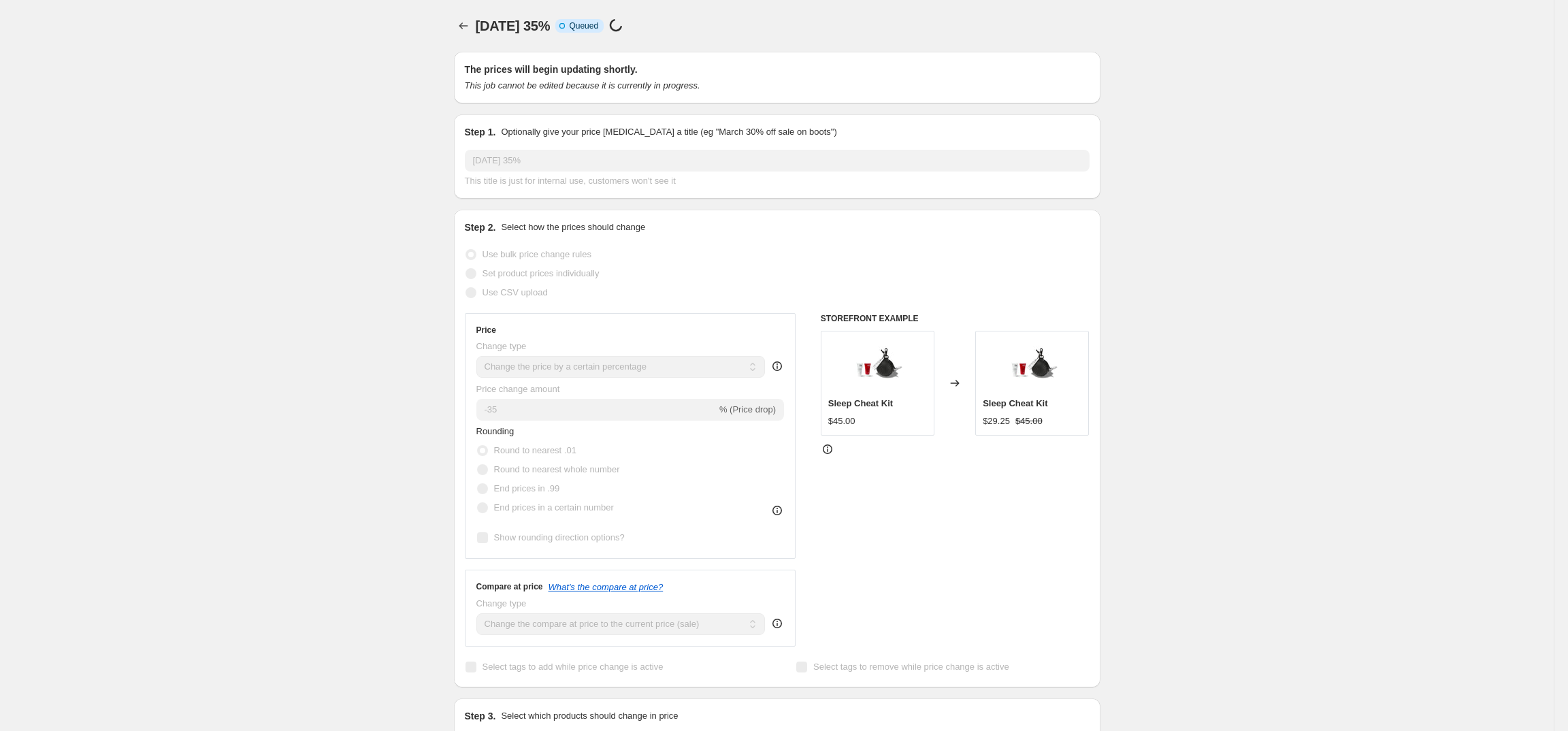
select select "percentage"
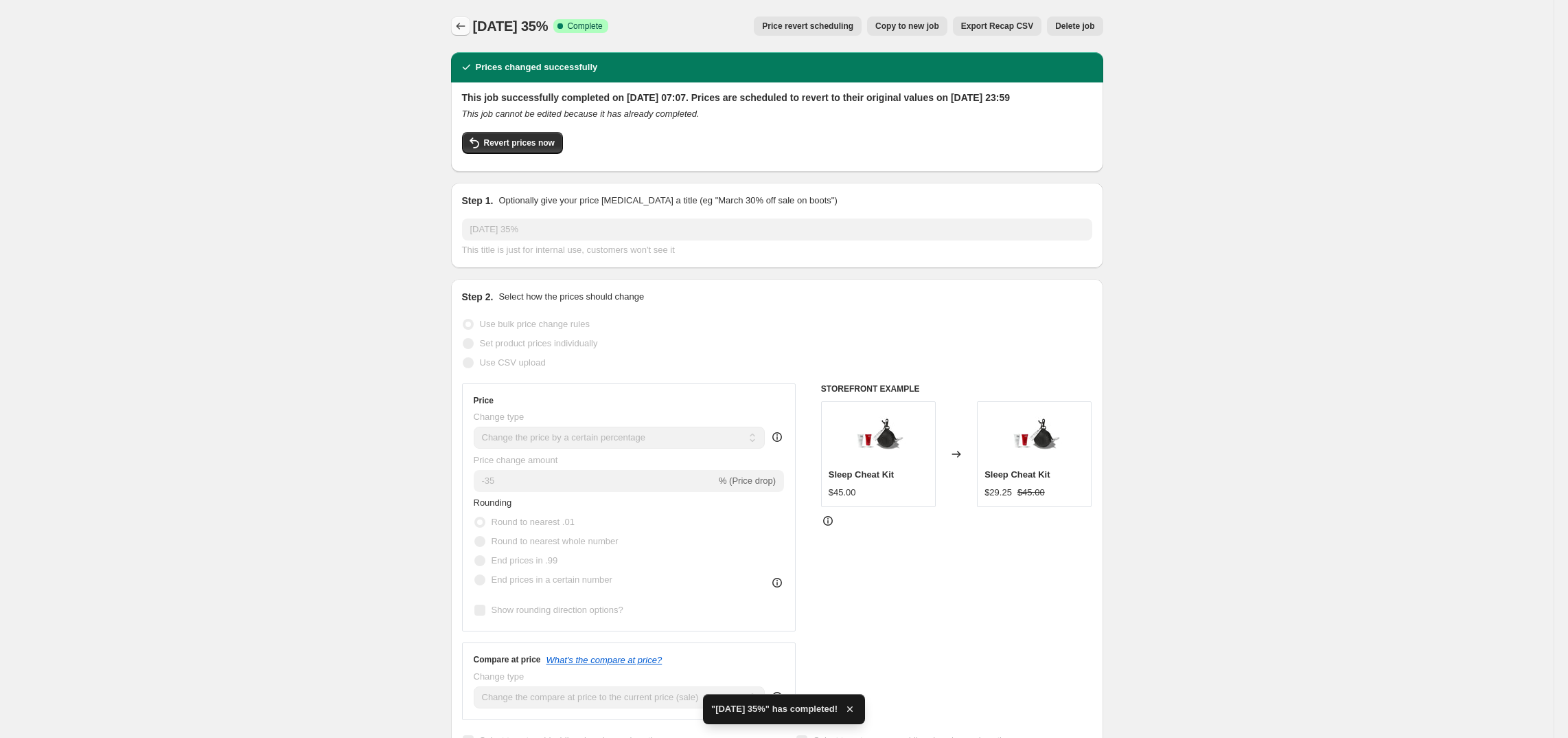
click at [460, 33] on button "Price change jobs" at bounding box center [460, 26] width 19 height 19
